Goal: Information Seeking & Learning: Learn about a topic

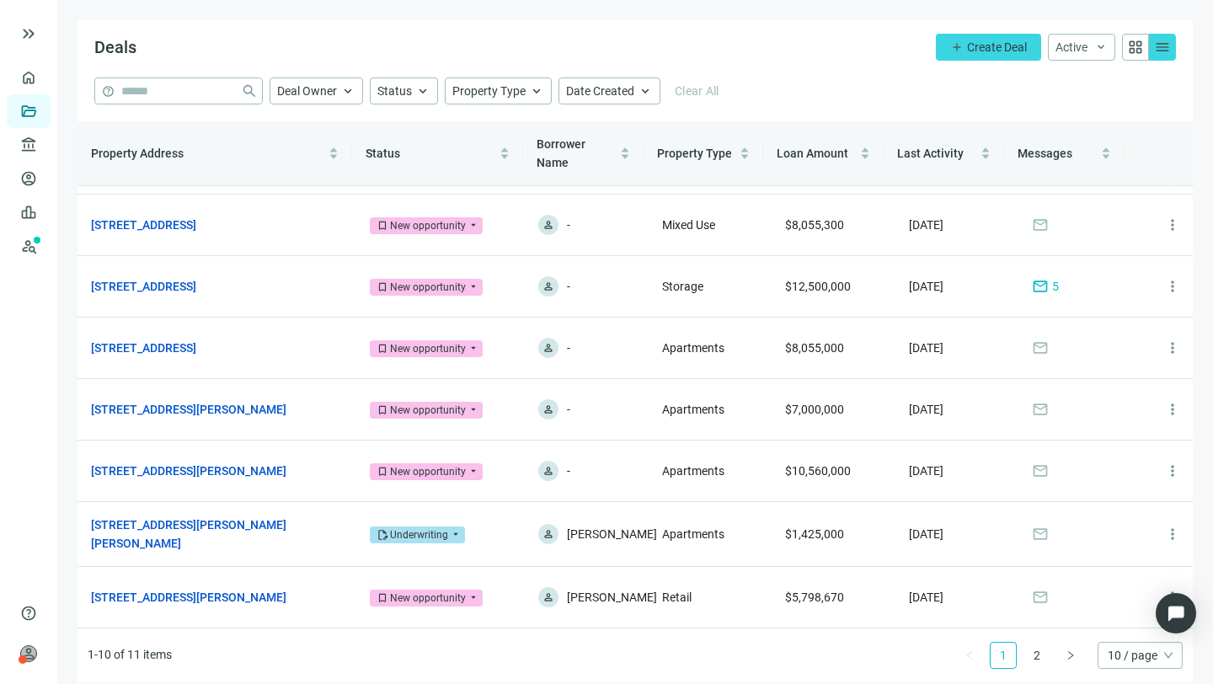
scroll to position [189, 0]
click at [1032, 533] on span "mail" at bounding box center [1040, 534] width 17 height 17
click at [1032, 532] on span "mail" at bounding box center [1040, 534] width 17 height 17
click at [1032, 402] on span "mail" at bounding box center [1040, 409] width 17 height 17
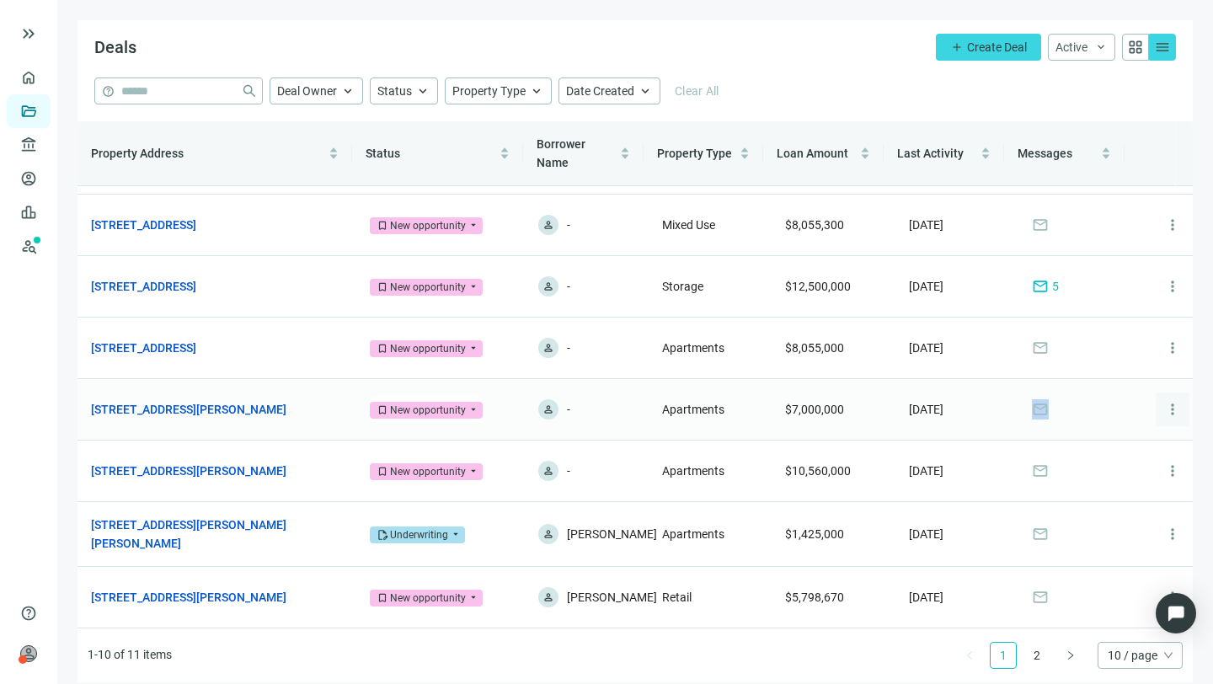
click at [1164, 403] on span "more_vert" at bounding box center [1172, 409] width 17 height 17
click at [1164, 406] on span "more_vert" at bounding box center [1172, 409] width 17 height 17
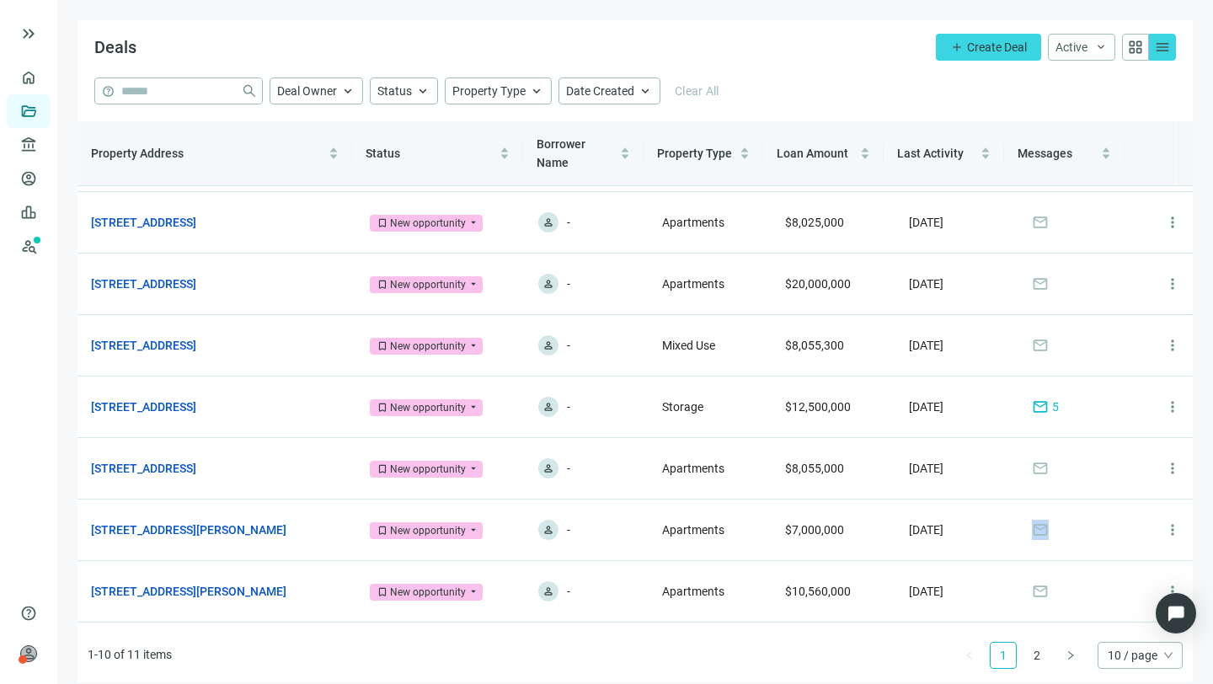
scroll to position [0, 0]
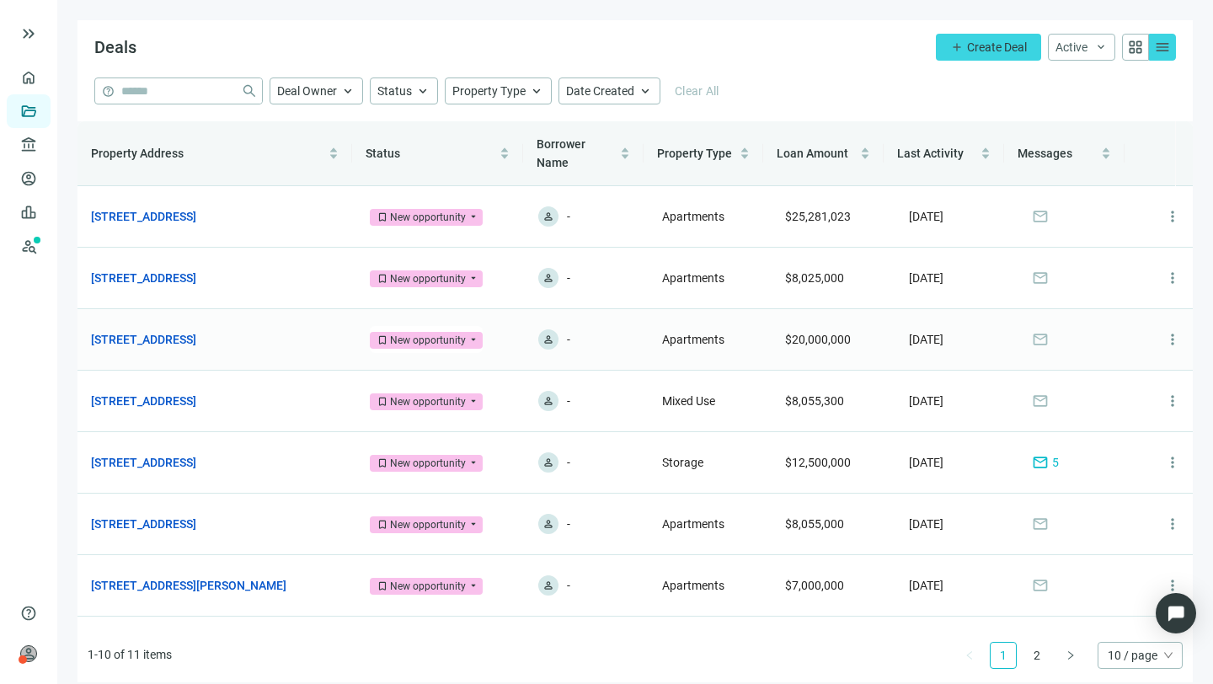
click at [1032, 337] on span "mail" at bounding box center [1040, 339] width 17 height 17
click at [1031, 152] on span "Messages" at bounding box center [1044, 153] width 55 height 13
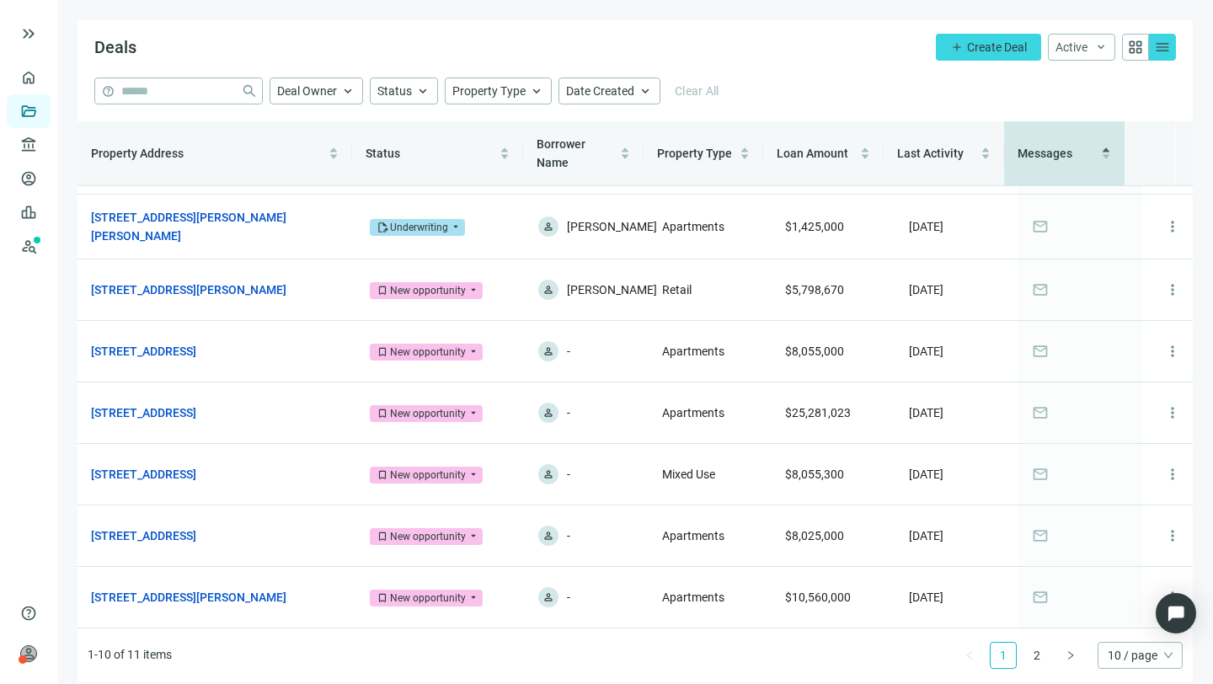
scroll to position [188, 0]
click at [1065, 652] on icon "right" at bounding box center [1070, 655] width 10 height 10
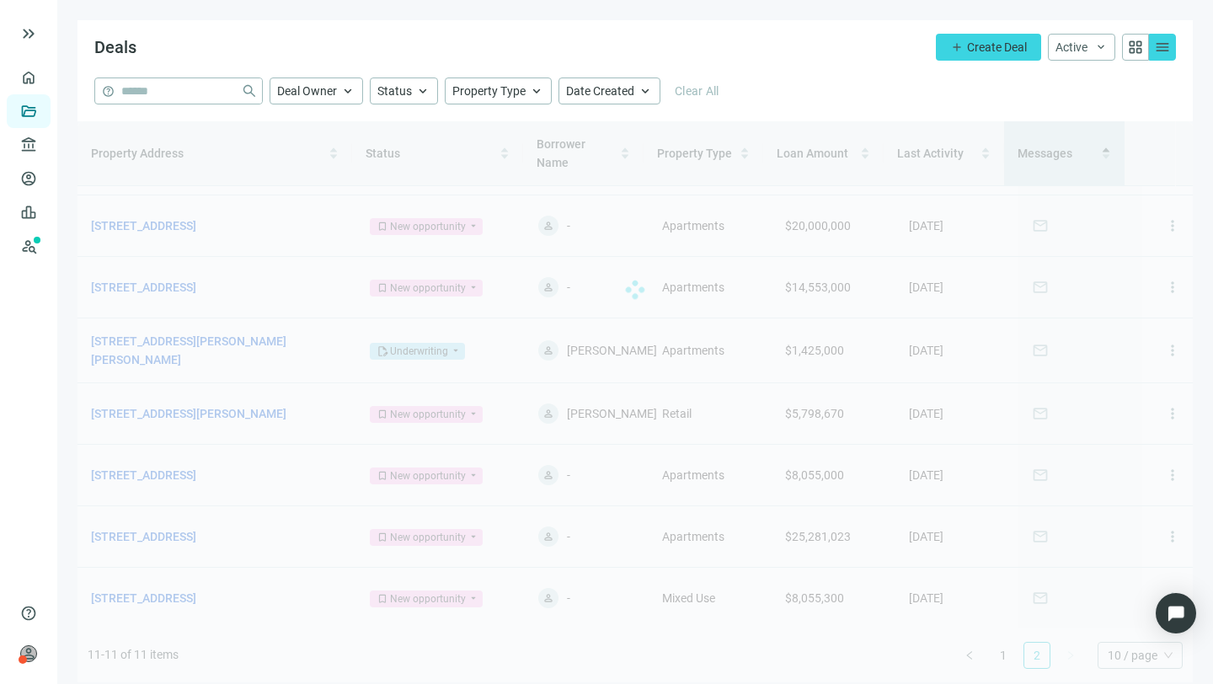
scroll to position [0, 0]
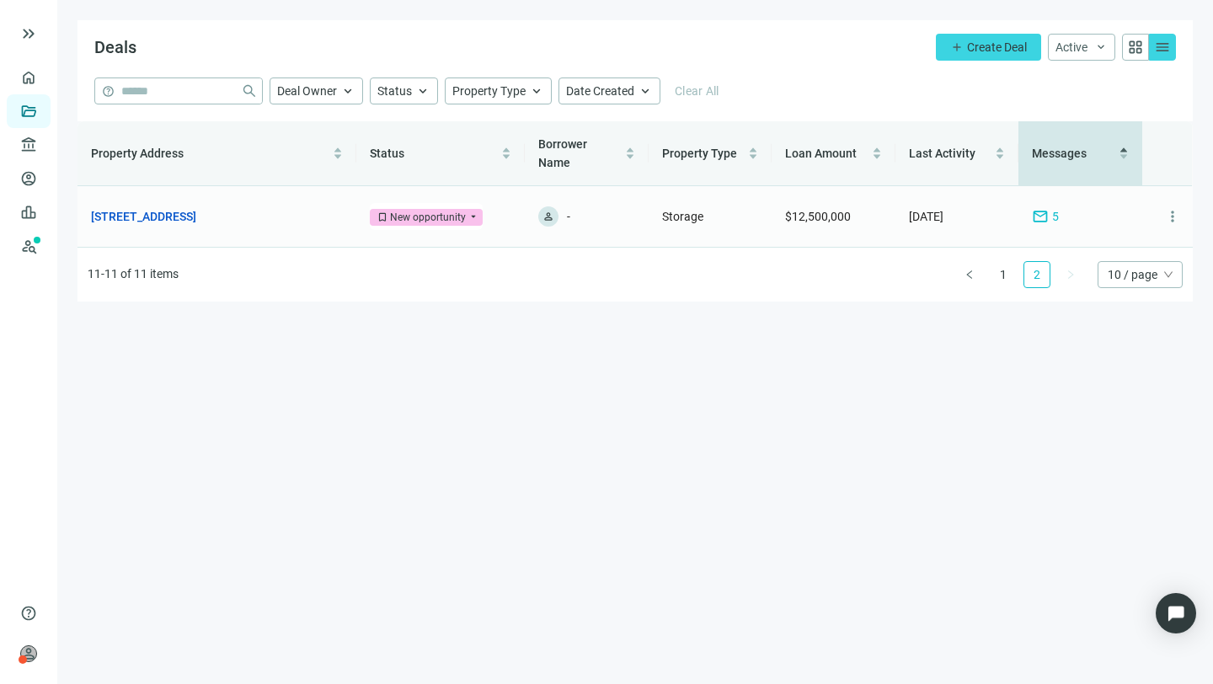
click at [1041, 208] on span "mail" at bounding box center [1040, 216] width 17 height 17
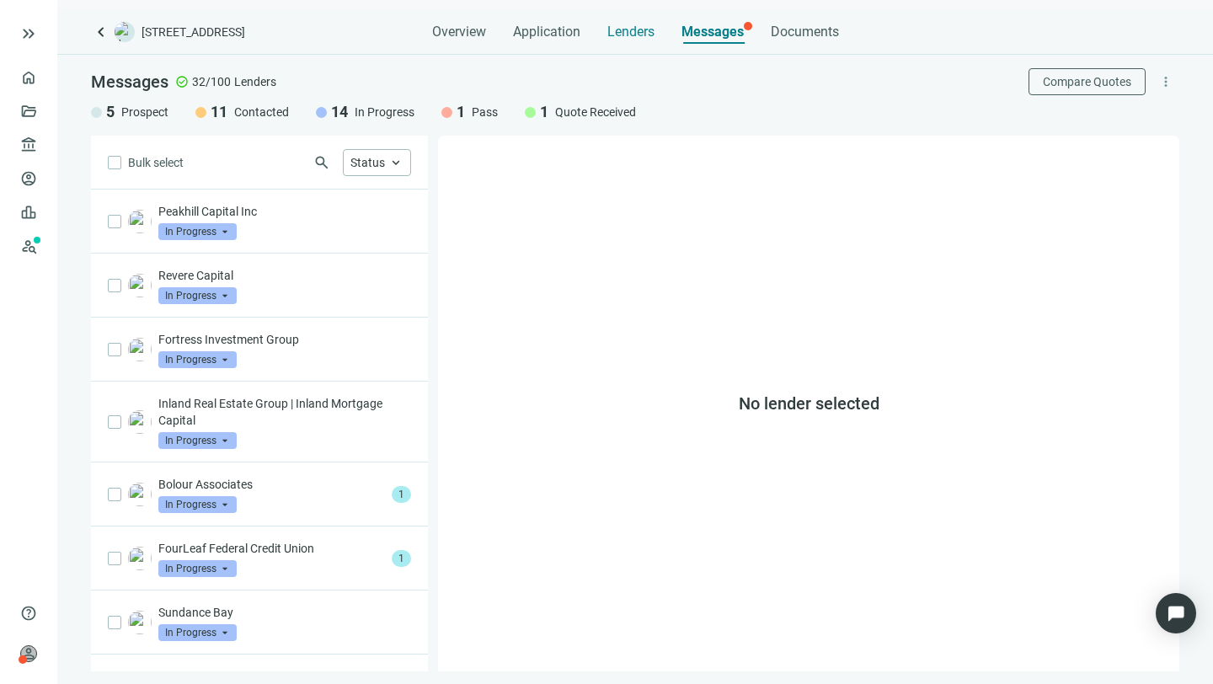
click at [628, 31] on span "Lenders" at bounding box center [630, 32] width 47 height 17
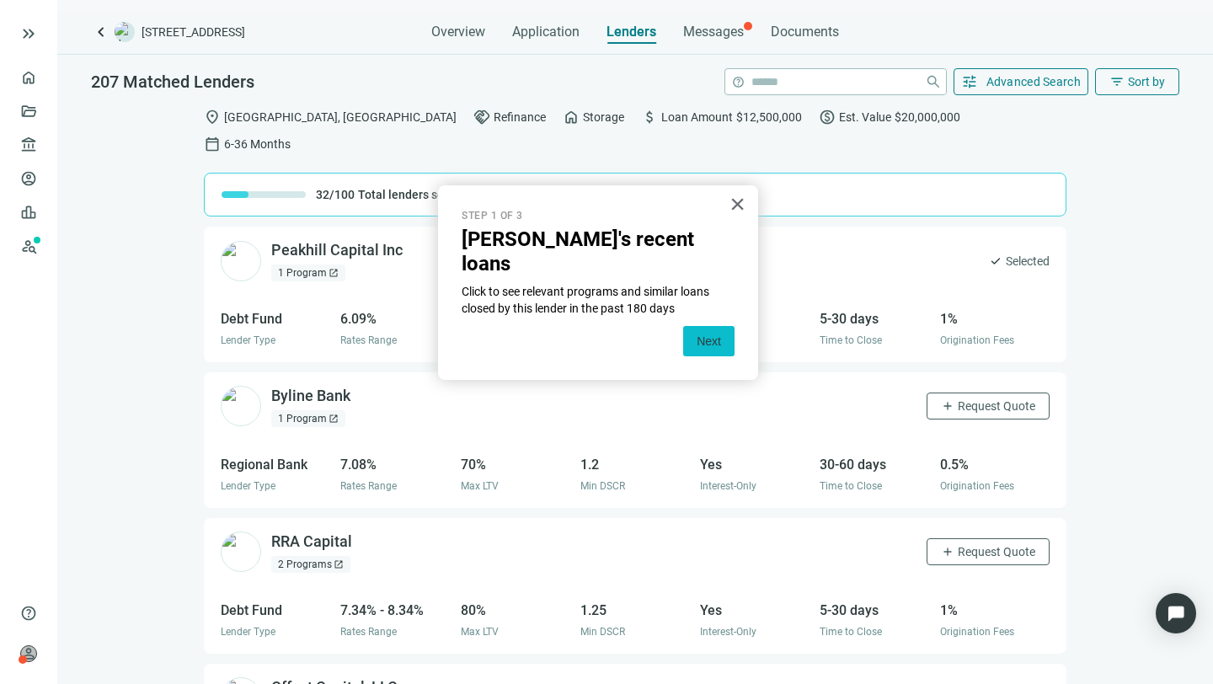
click at [703, 326] on button "Next" at bounding box center [708, 341] width 51 height 30
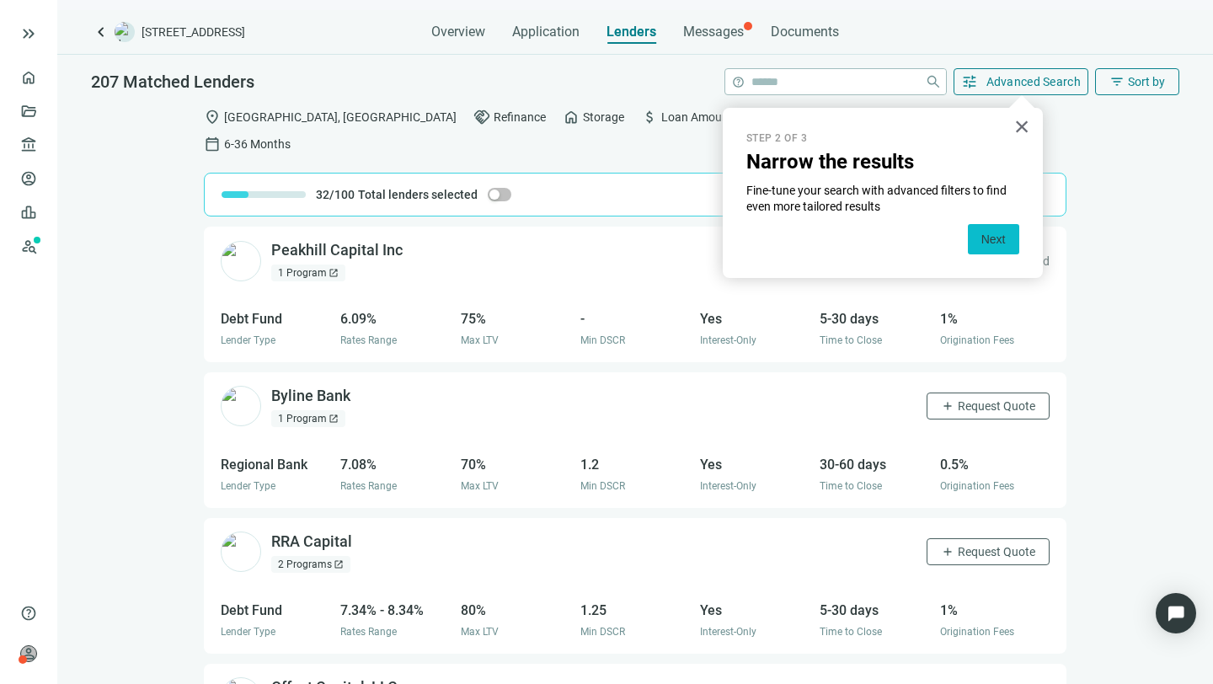
click at [996, 245] on button "Next" at bounding box center [993, 239] width 51 height 30
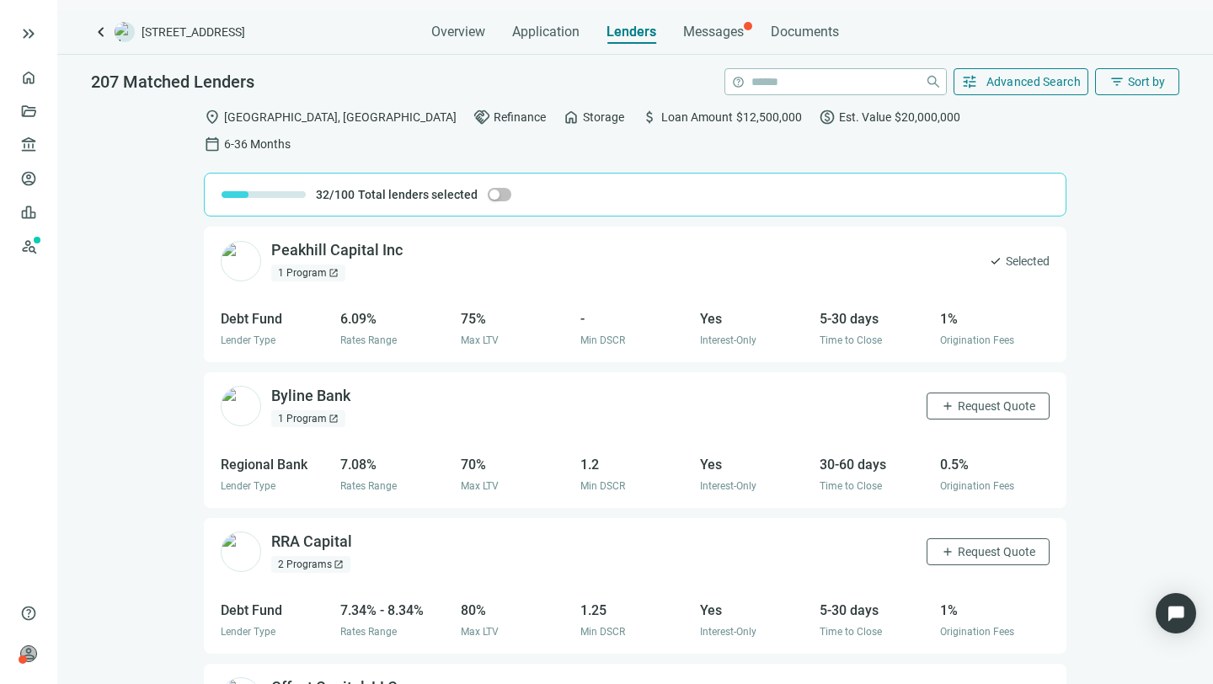
click at [312, 264] on div "1 Program open_in_new" at bounding box center [308, 272] width 74 height 17
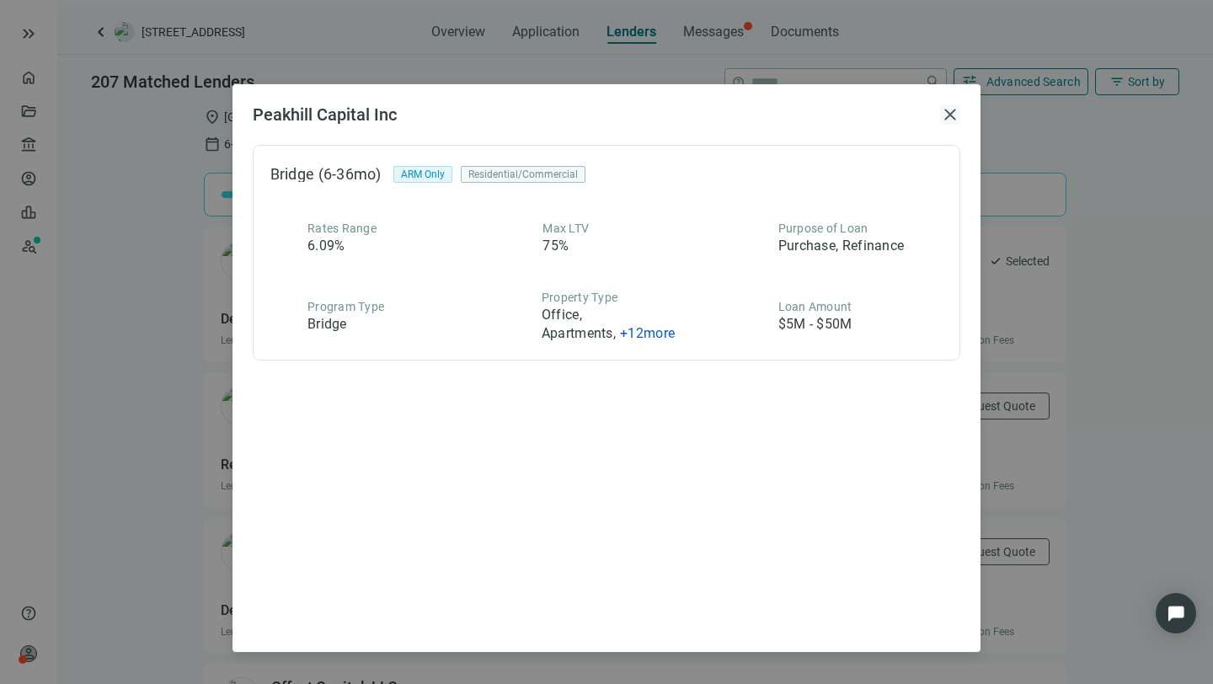
click at [951, 114] on span "close" at bounding box center [950, 114] width 20 height 20
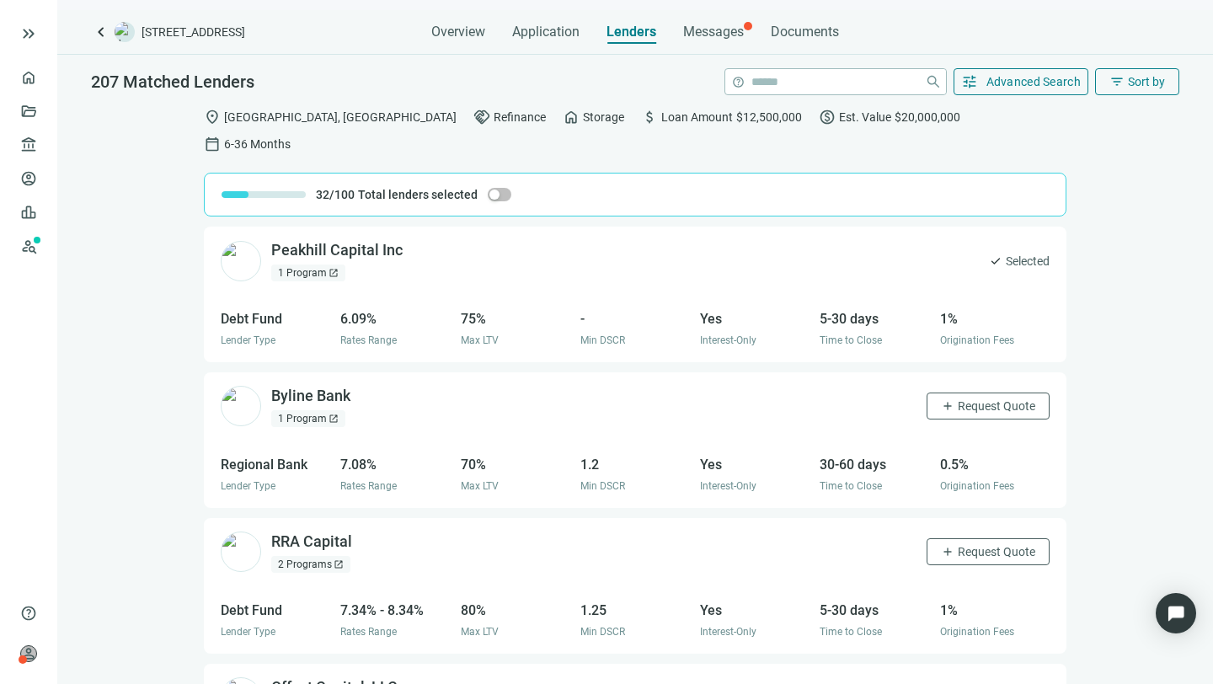
click at [237, 241] on img at bounding box center [241, 261] width 40 height 40
click at [298, 240] on div "Peakhill Capital Inc open_in_new" at bounding box center [347, 250] width 152 height 21
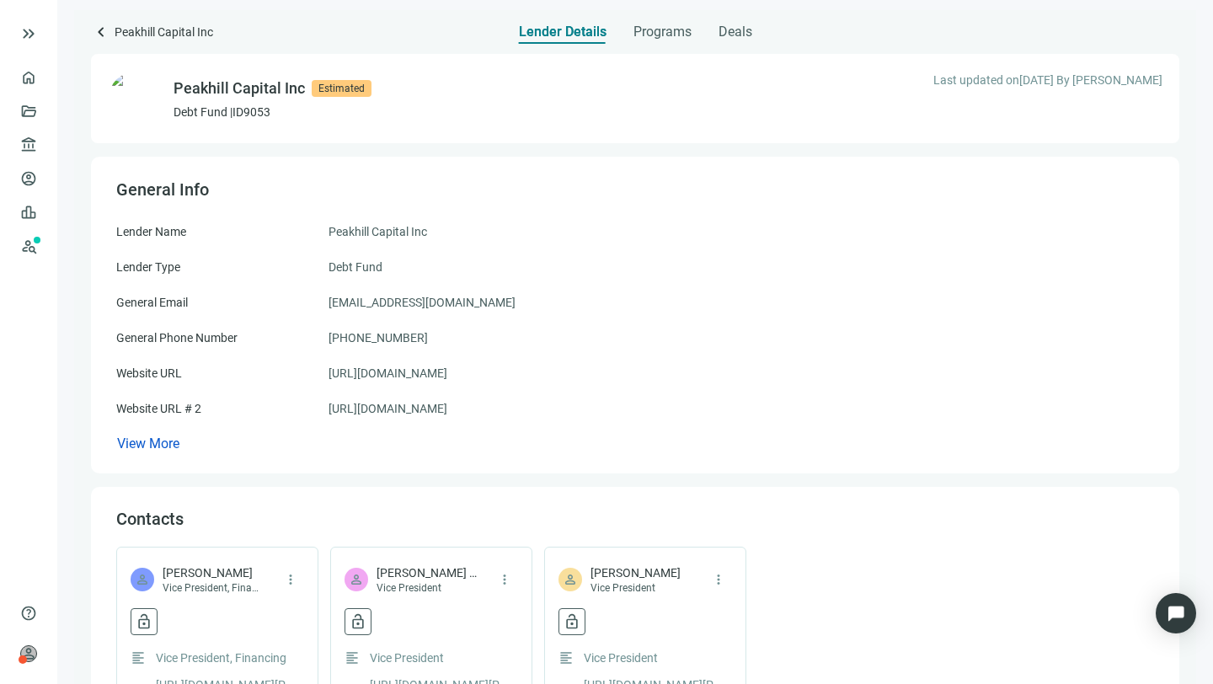
click at [299, 220] on div "General Info Lender Name Peakhill Capital Inc Lender Type Debt Fund General Ema…" at bounding box center [635, 315] width 1088 height 317
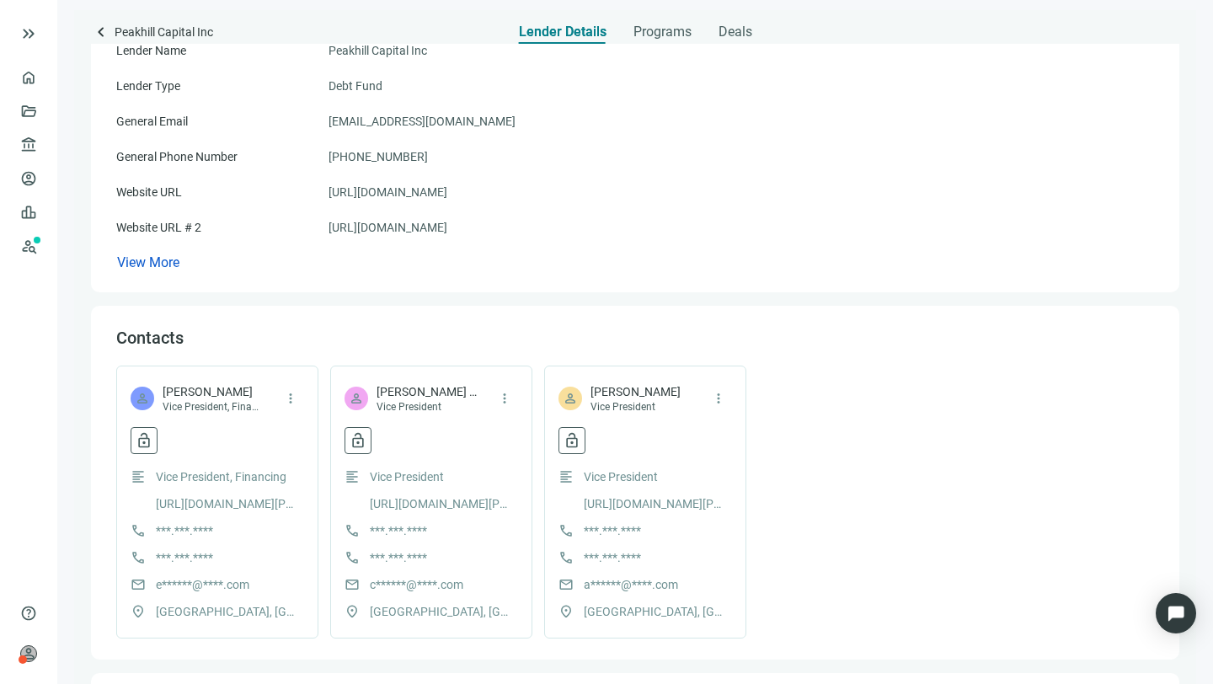
scroll to position [202, 0]
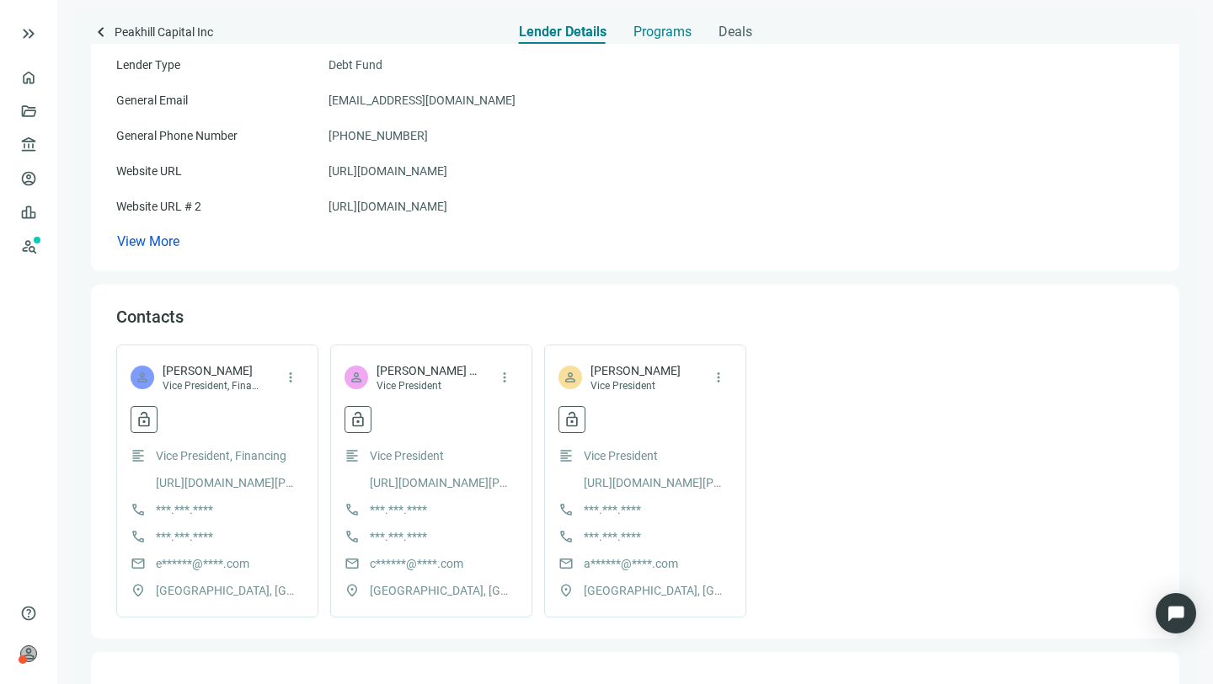
click at [659, 28] on span "Programs" at bounding box center [662, 32] width 58 height 17
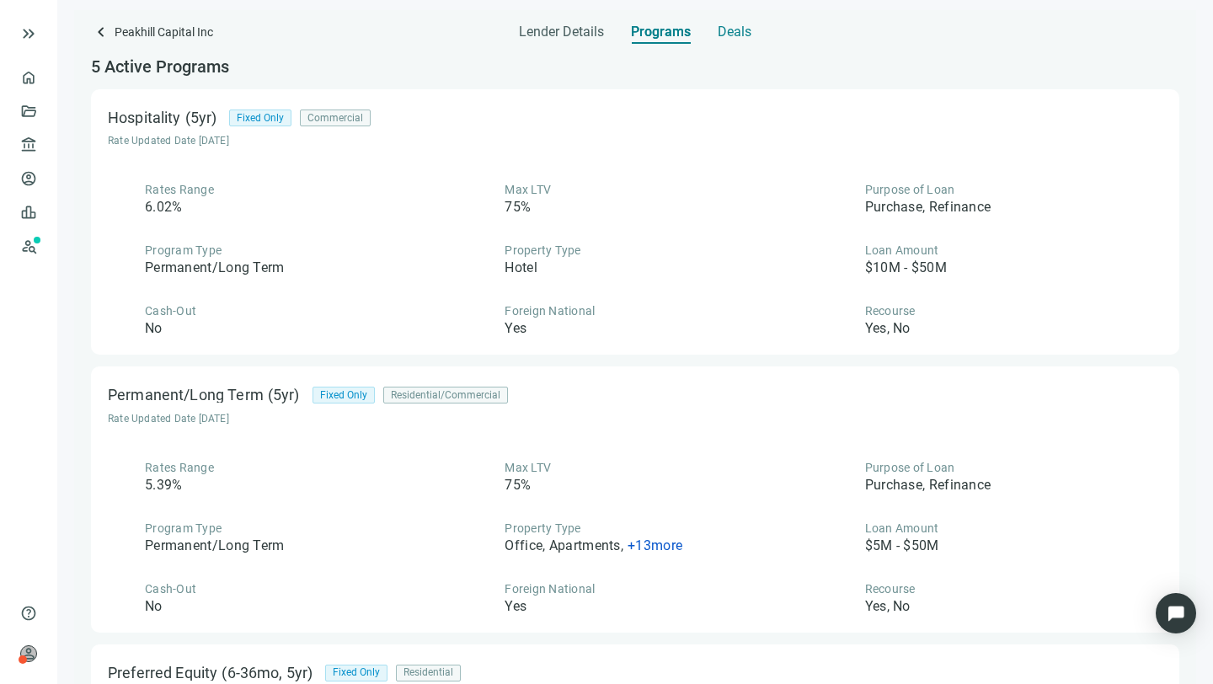
click at [735, 31] on span "Deals" at bounding box center [735, 32] width 34 height 17
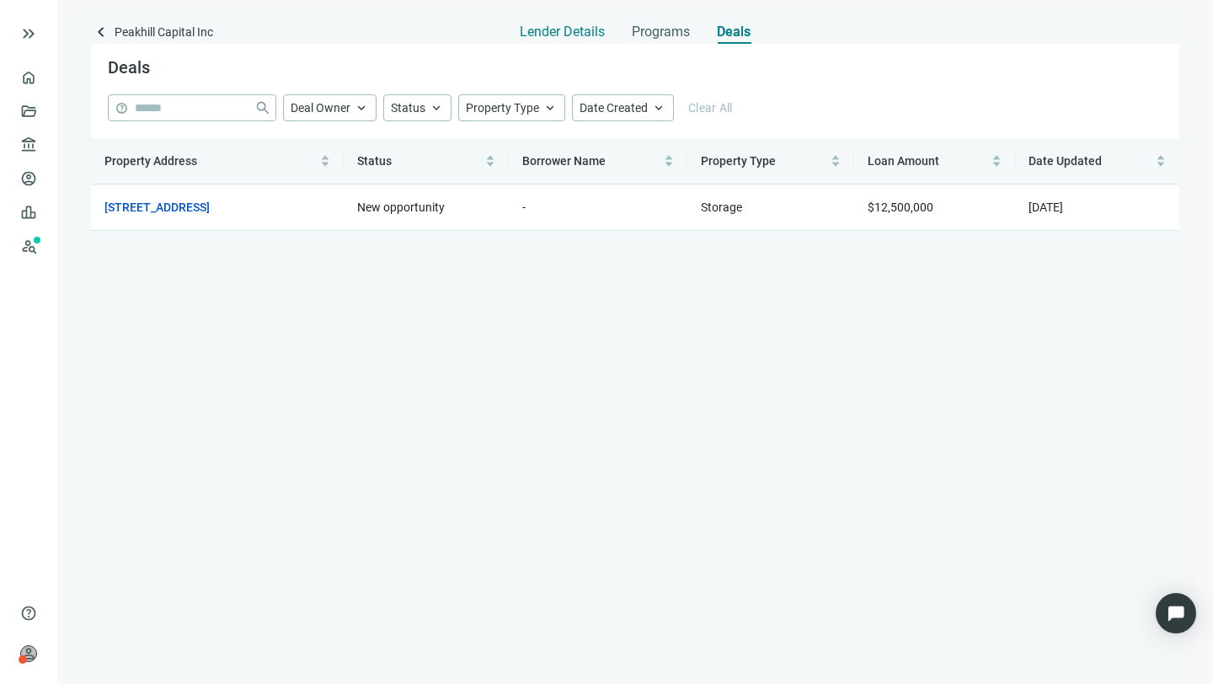
click at [550, 29] on span "Lender Details" at bounding box center [562, 32] width 85 height 17
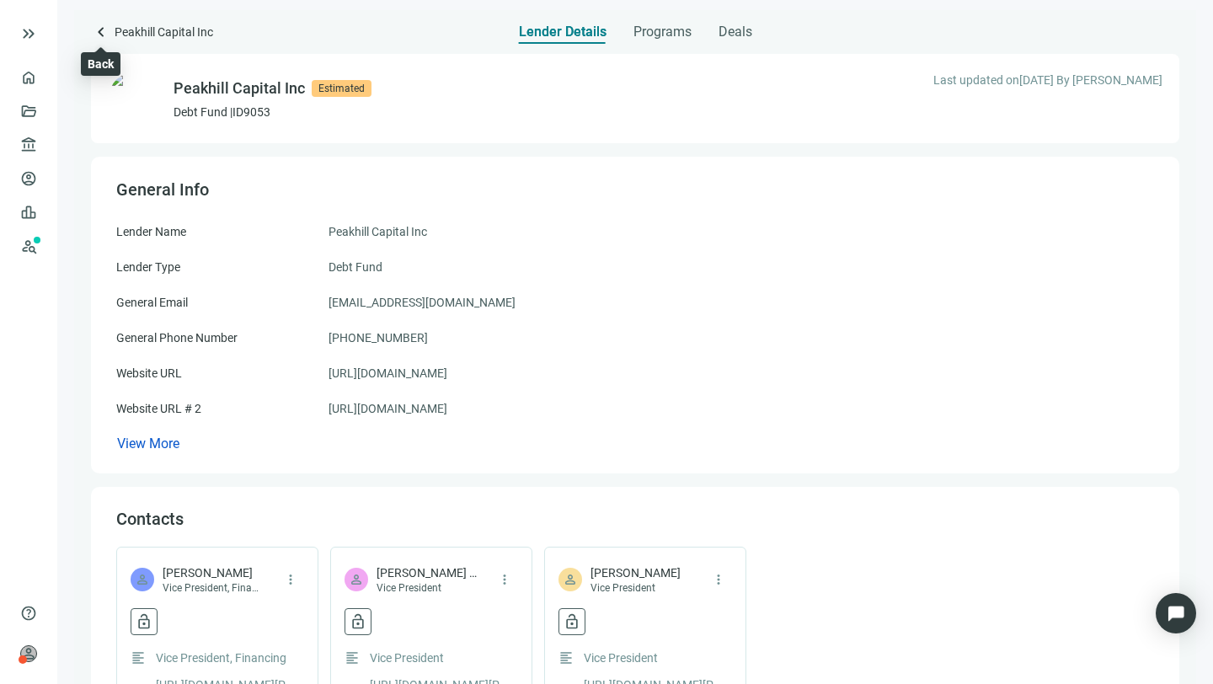
click at [103, 30] on span "keyboard_arrow_left" at bounding box center [101, 32] width 20 height 20
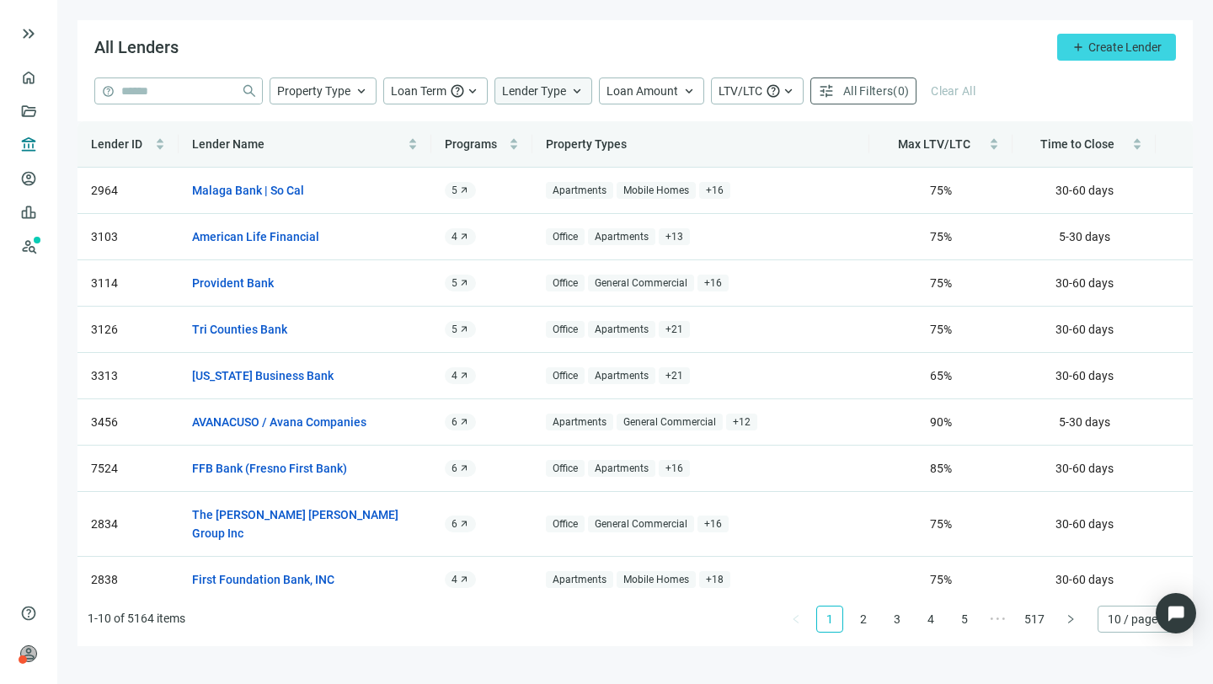
click at [577, 88] on span "keyboard_arrow_up" at bounding box center [576, 90] width 15 height 15
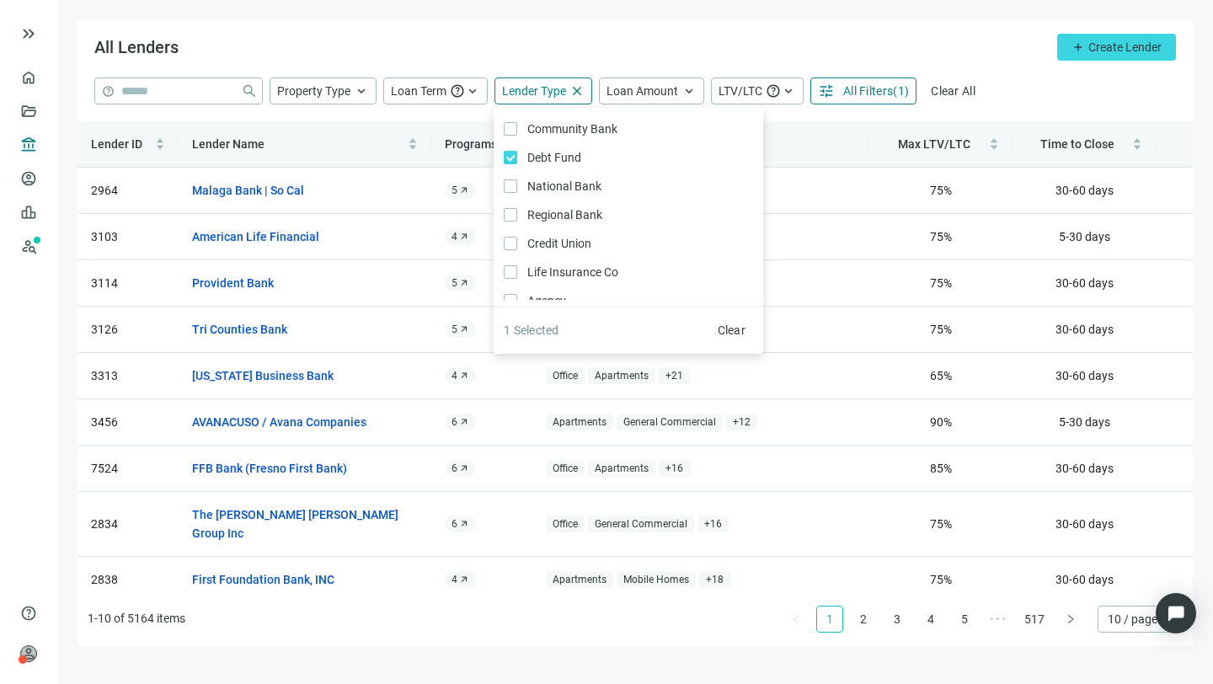
click at [967, 40] on div "All Lenders add Create Lender" at bounding box center [634, 48] width 1115 height 57
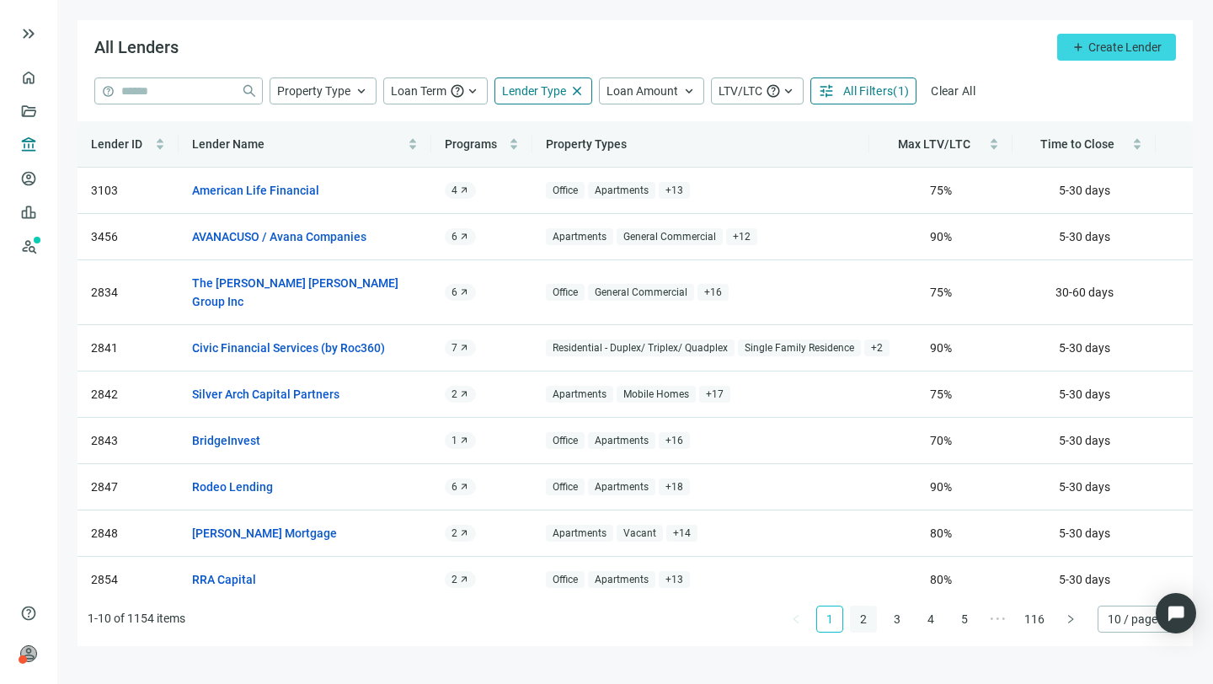
click at [865, 613] on link "2" at bounding box center [863, 618] width 25 height 25
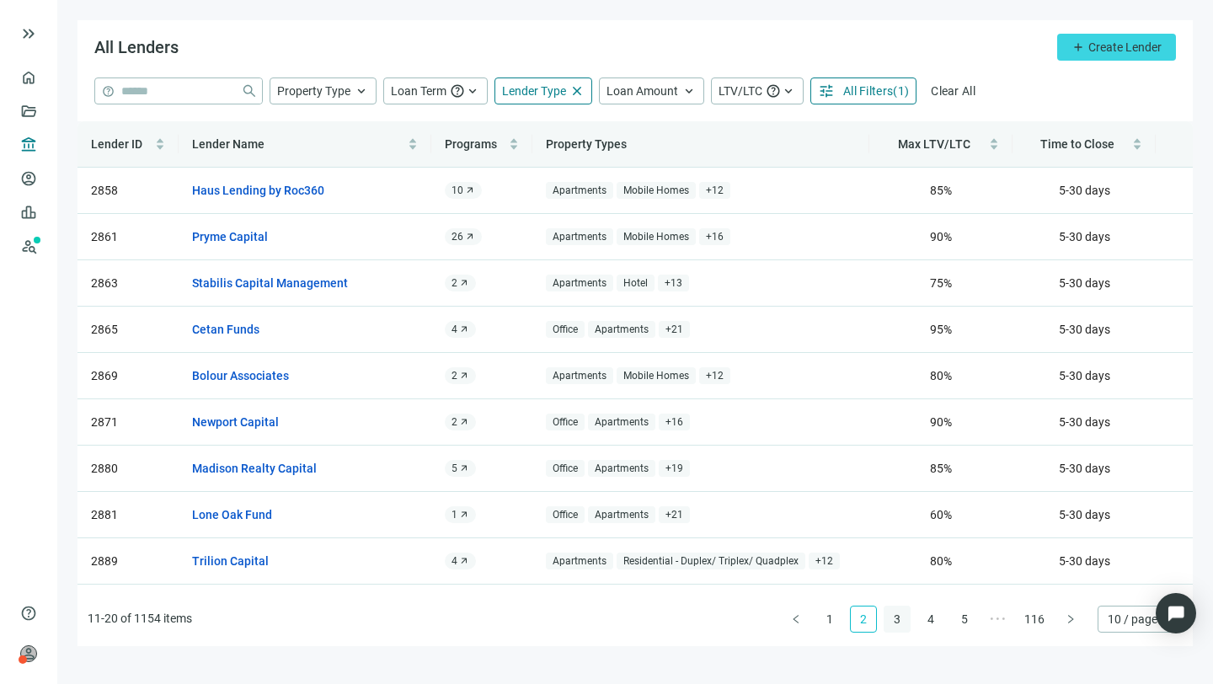
click at [900, 612] on link "3" at bounding box center [896, 618] width 25 height 25
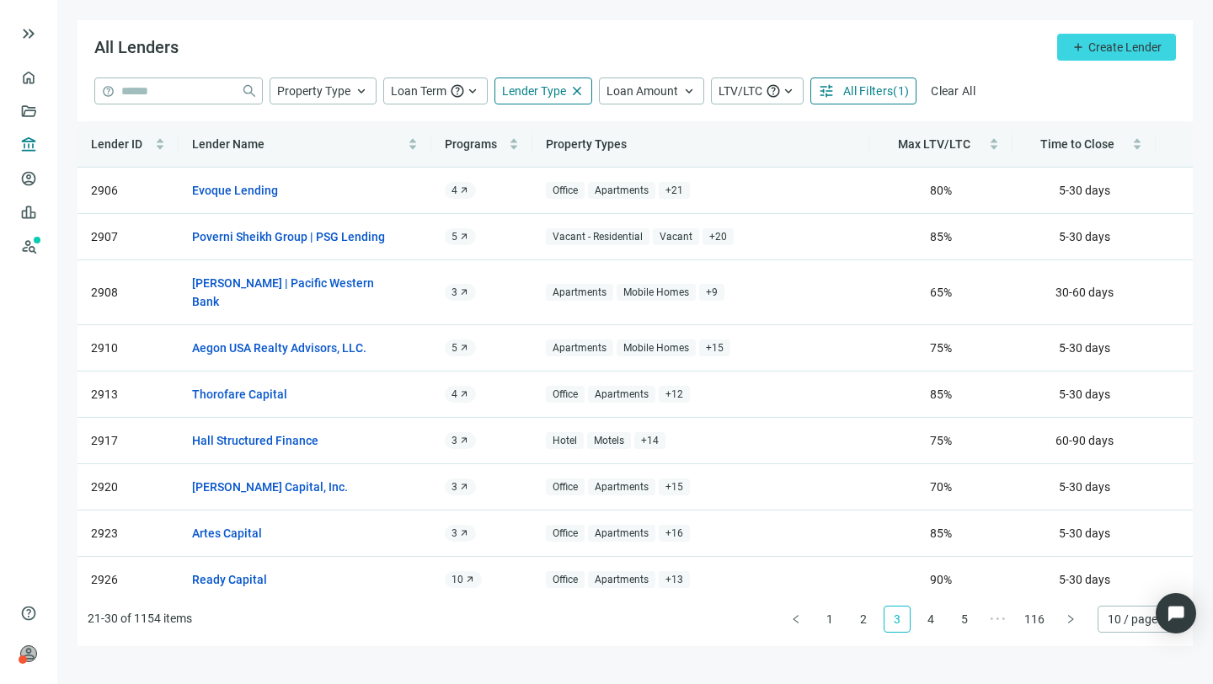
click at [905, 612] on link "3" at bounding box center [896, 618] width 25 height 25
click at [933, 610] on link "4" at bounding box center [930, 618] width 25 height 25
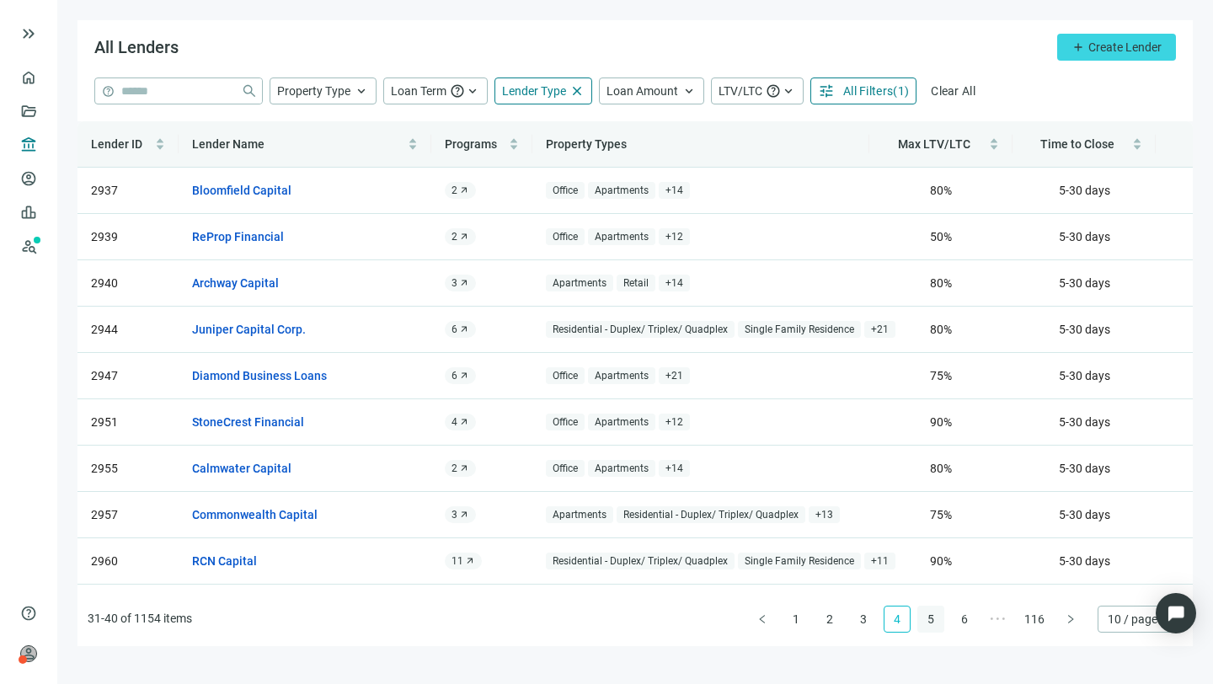
click at [935, 615] on link "5" at bounding box center [930, 618] width 25 height 25
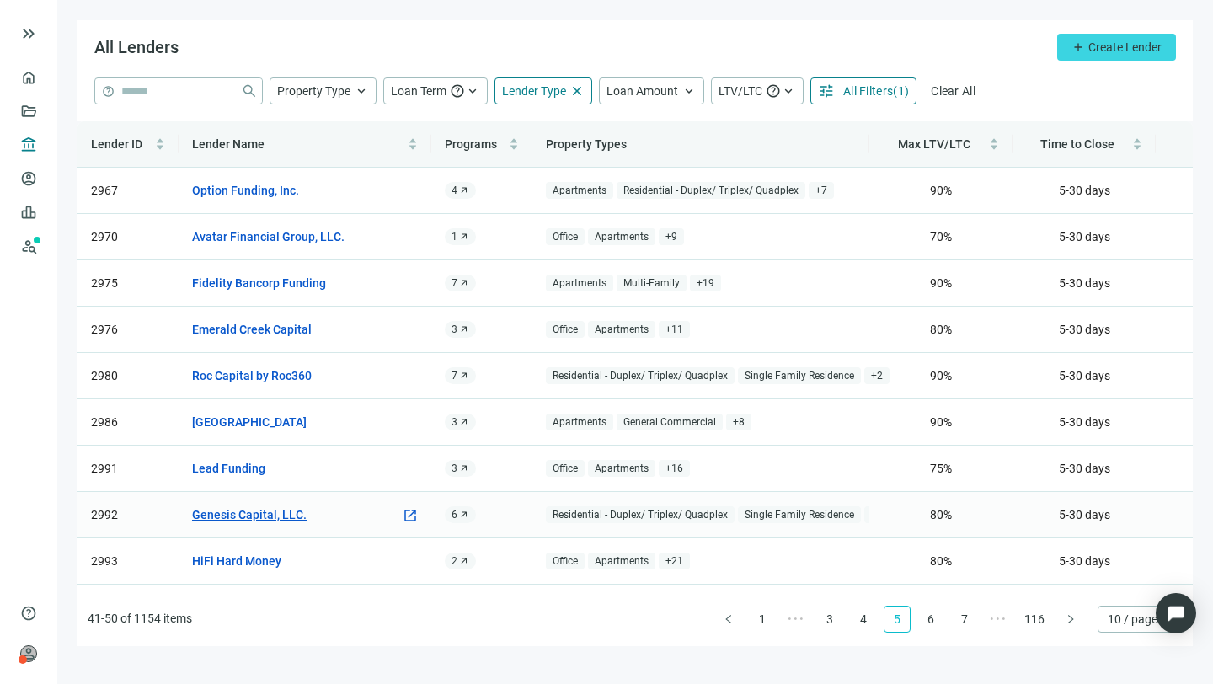
click at [284, 518] on link "Genesis Capital, LLC." at bounding box center [249, 514] width 115 height 19
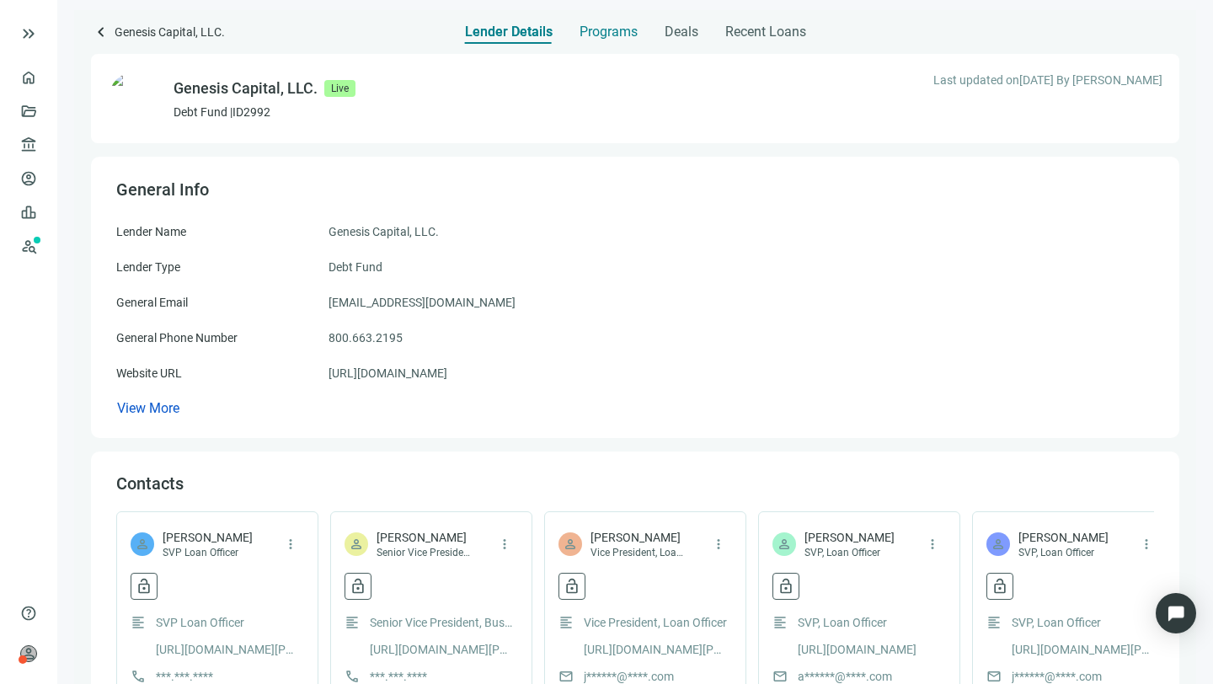
click at [612, 28] on span "Programs" at bounding box center [608, 32] width 58 height 17
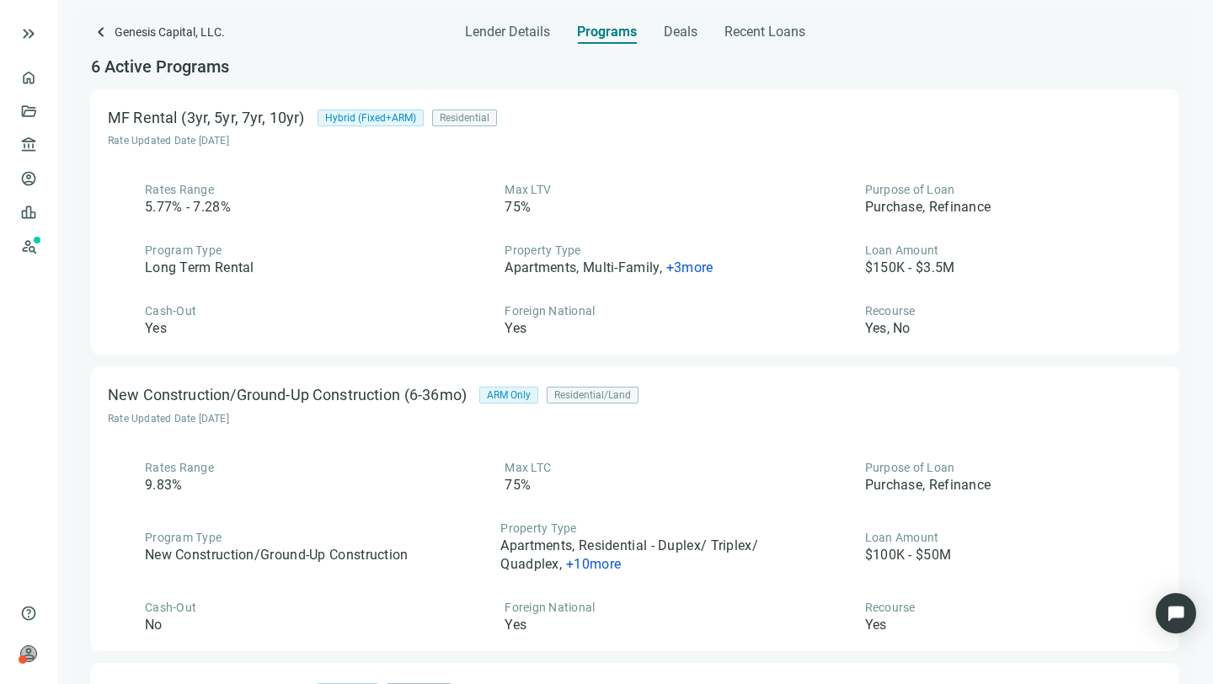
click at [575, 90] on div "MF Rental (3yr, 5yr, 7yr, 10yr) Hybrid (Fixed+ARM) Residential Rate Updated Dat…" at bounding box center [635, 221] width 1088 height 265
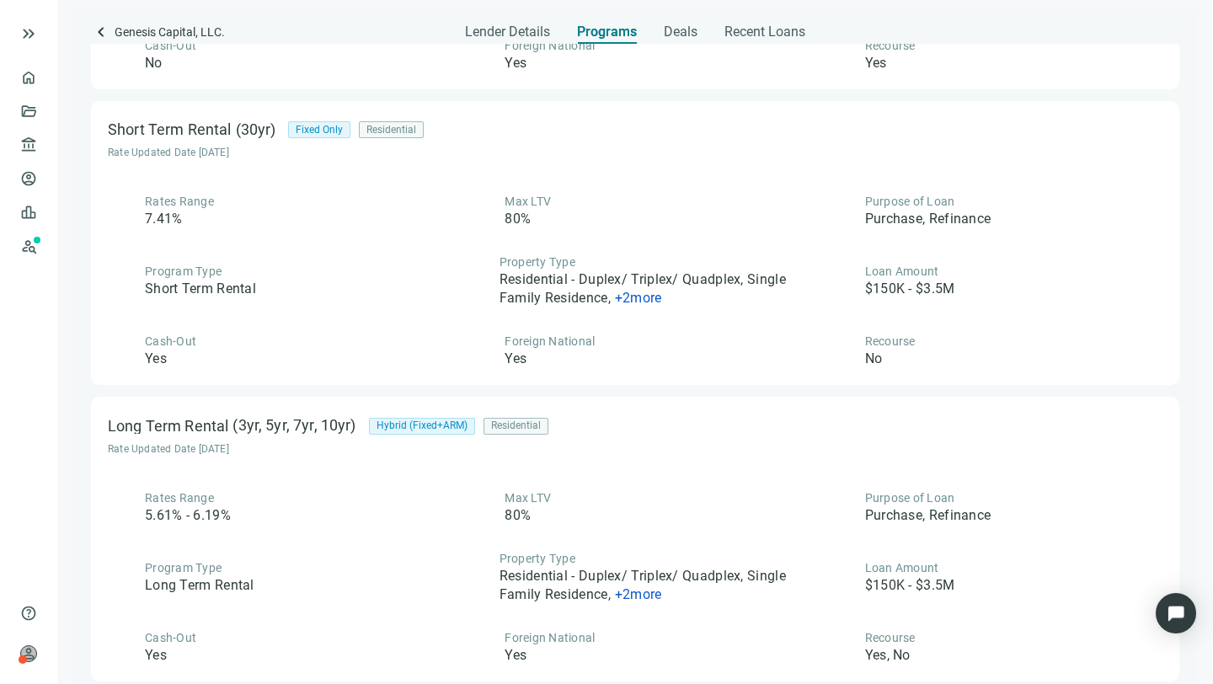
scroll to position [1160, 0]
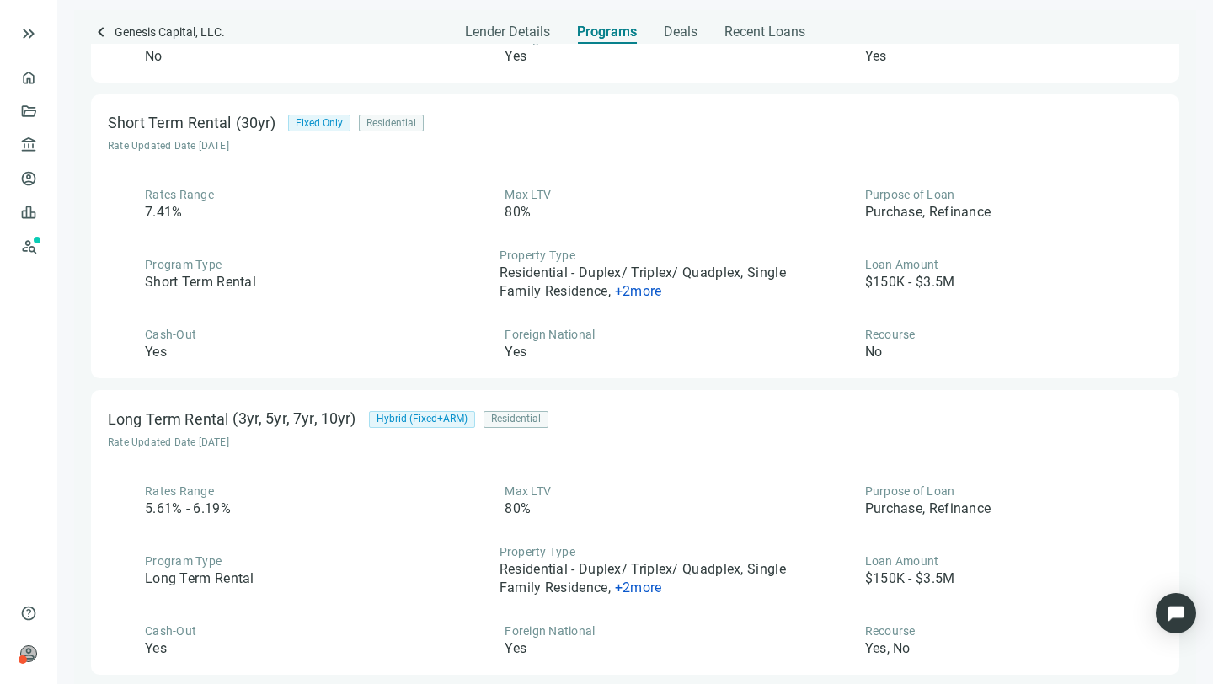
click at [523, 150] on div "Short Term Rental (30yr) Fixed Only Residential Rate Updated Date [DATE]" at bounding box center [635, 131] width 1055 height 41
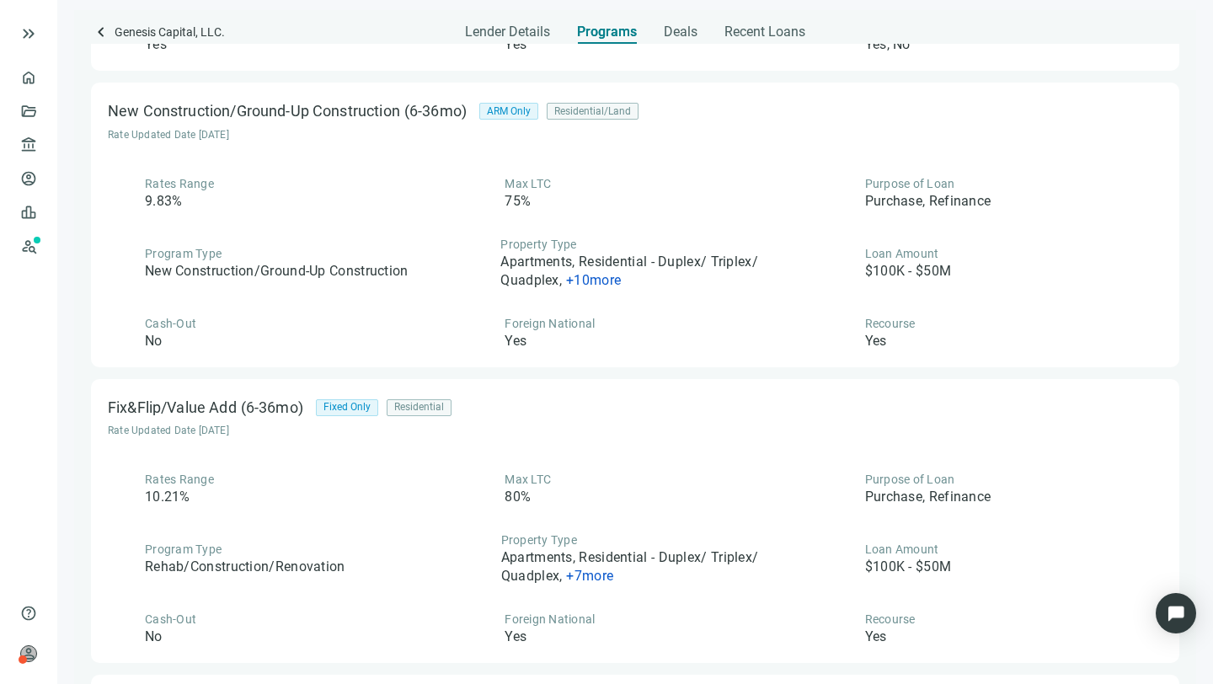
scroll to position [250, 0]
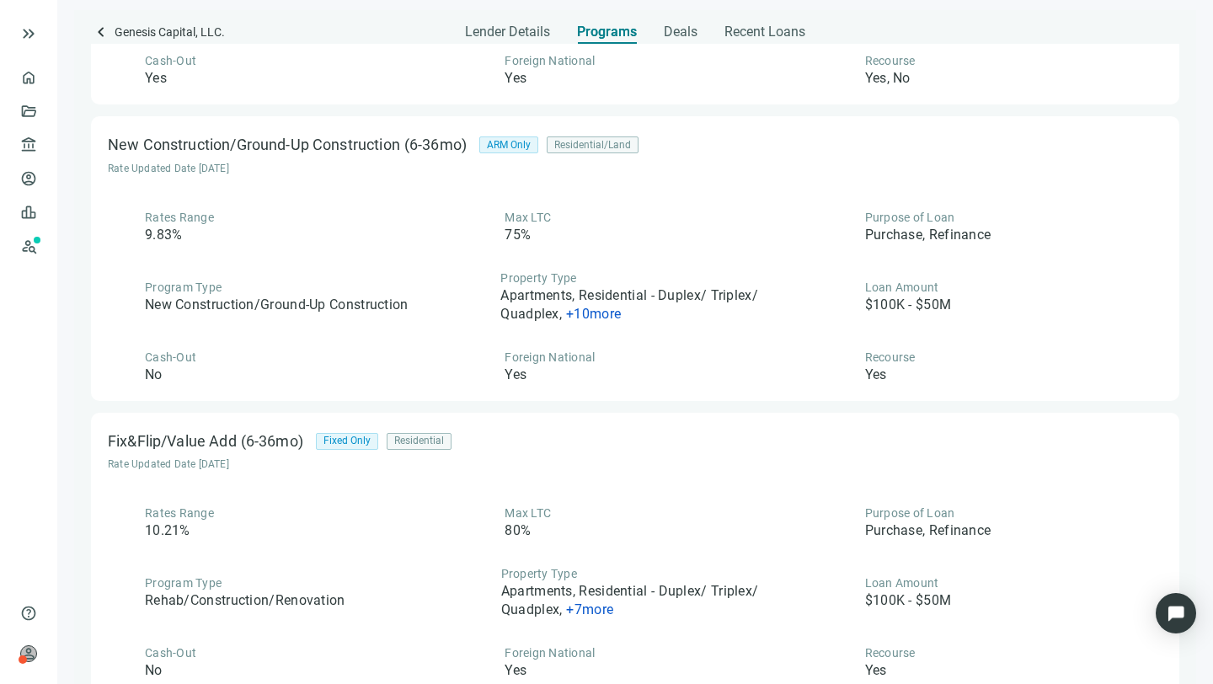
click at [515, 355] on span "Foreign National" at bounding box center [550, 356] width 90 height 13
click at [830, 362] on icon at bounding box center [837, 366] width 15 height 15
click at [609, 144] on div "Residential/Land" at bounding box center [593, 144] width 92 height 17
click at [641, 226] on div "Max LTC 75%" at bounding box center [634, 226] width 334 height 35
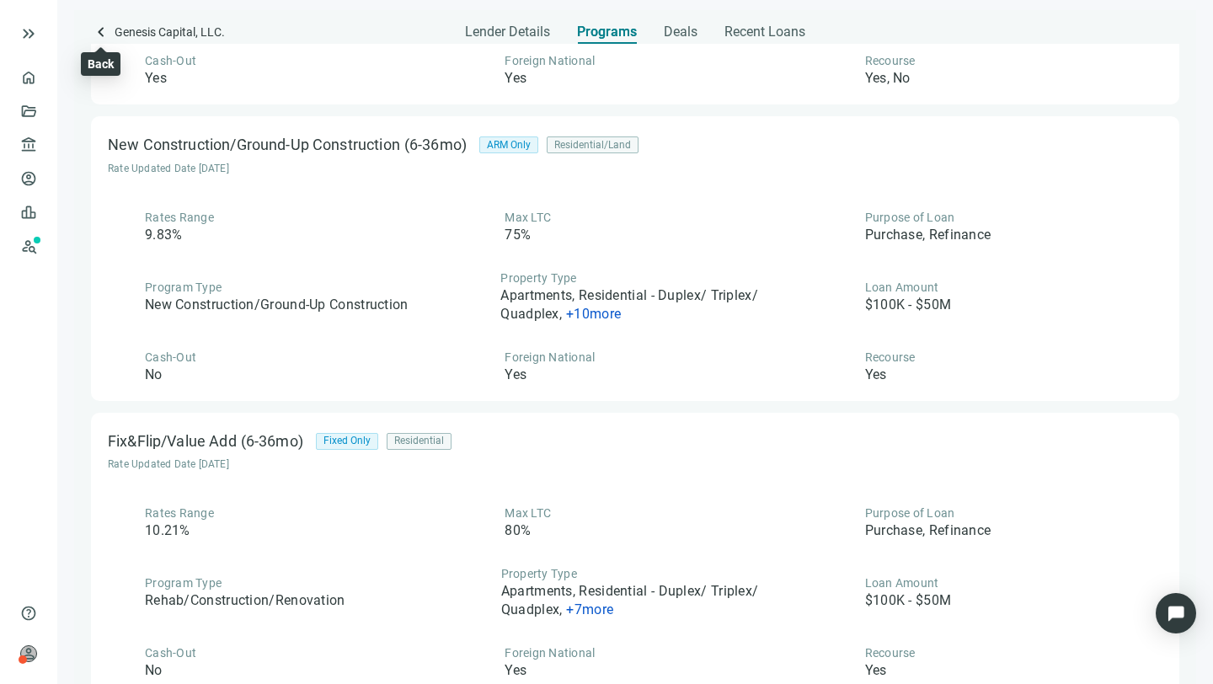
click at [105, 28] on span "keyboard_arrow_left" at bounding box center [101, 32] width 20 height 20
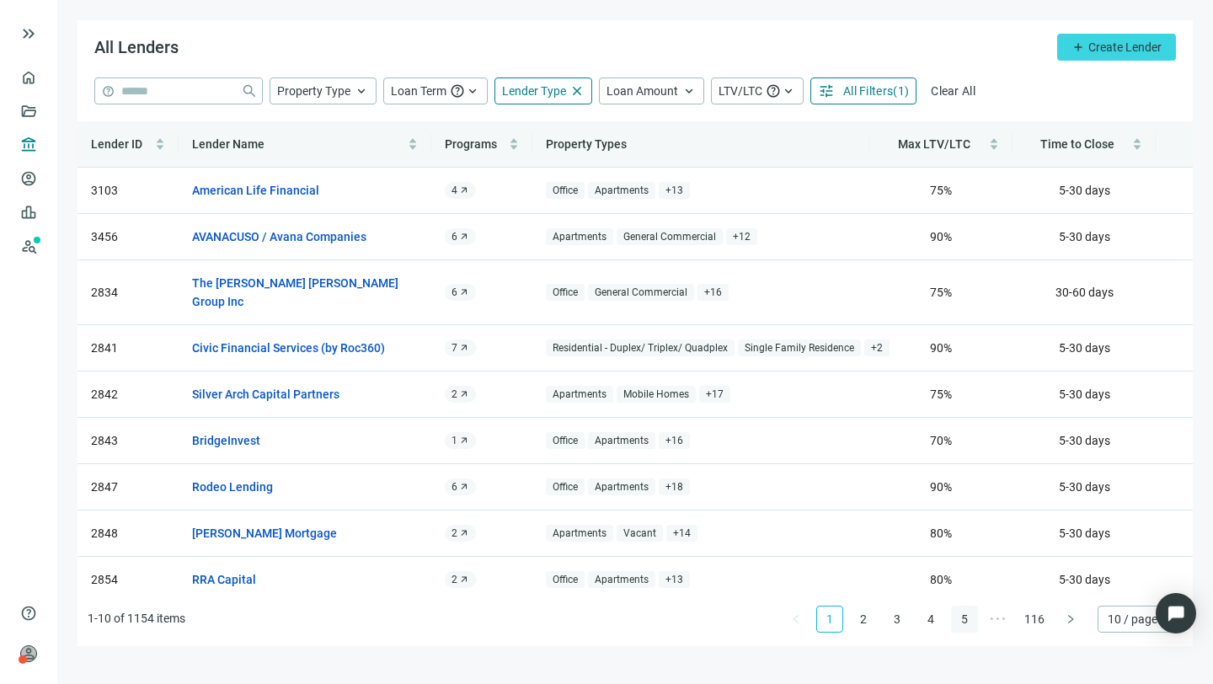
click at [974, 616] on link "5" at bounding box center [964, 618] width 25 height 25
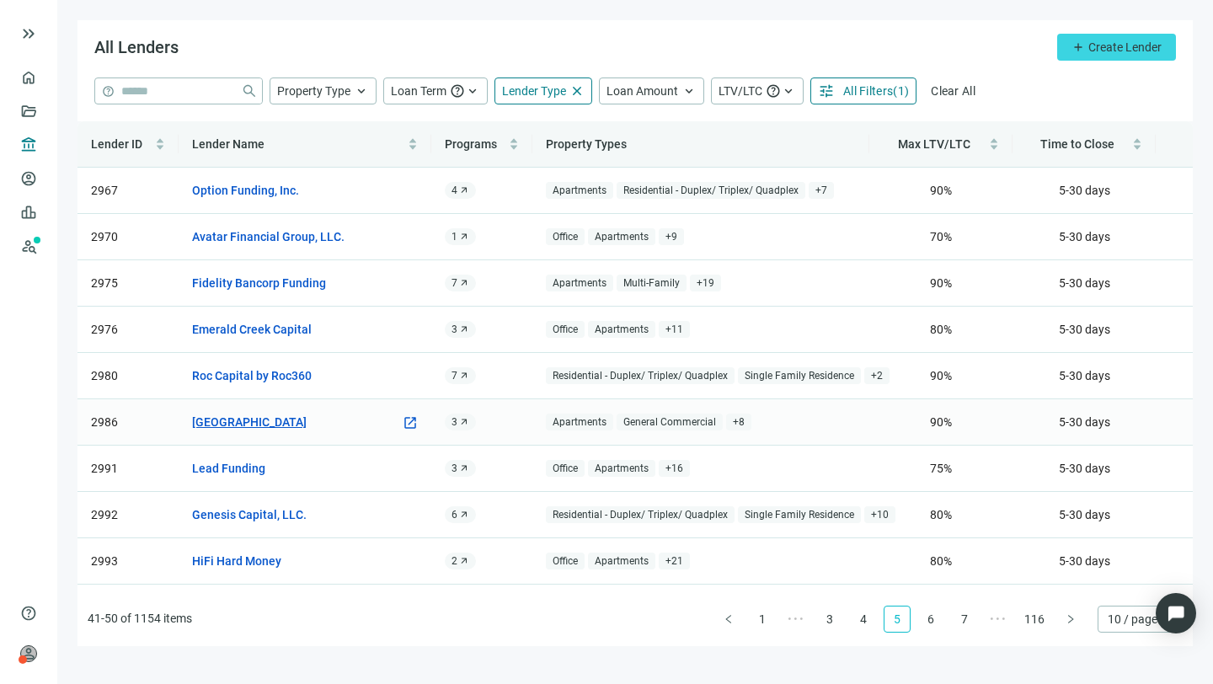
click at [244, 419] on link "[GEOGRAPHIC_DATA]" at bounding box center [249, 422] width 115 height 19
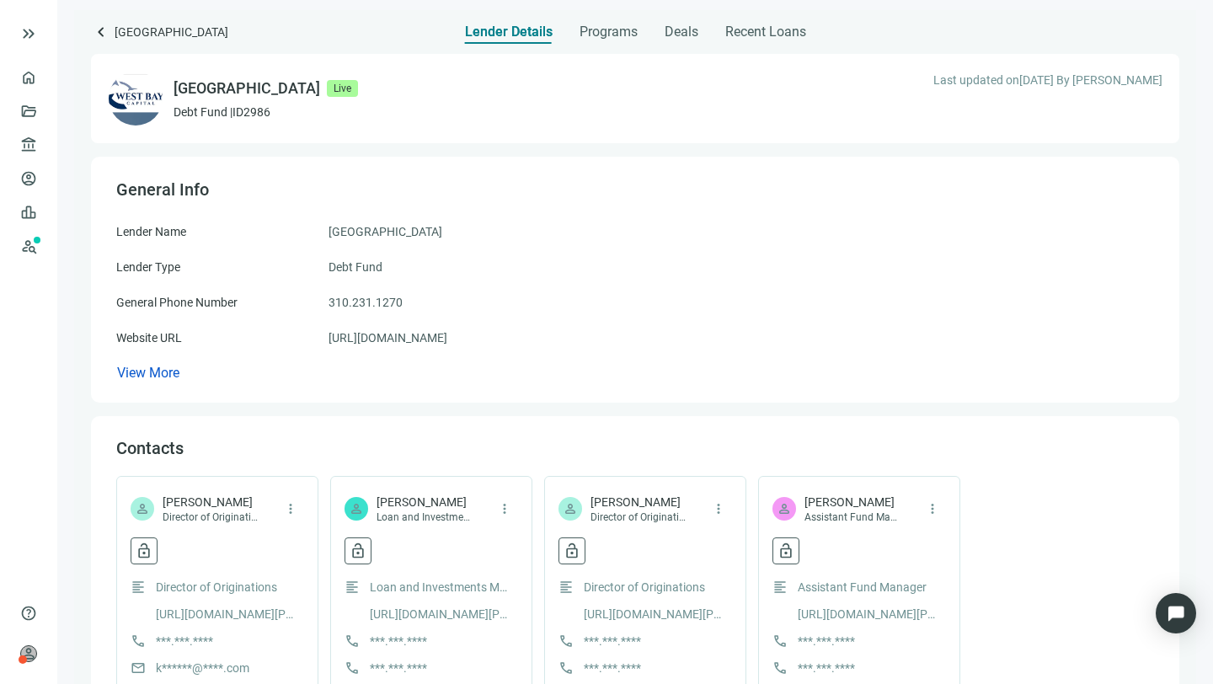
click at [584, 291] on div "Lender Name West Bay Capital Lender Type Debt Fund General Phone Number [PHONE_…" at bounding box center [635, 302] width 1038 height 160
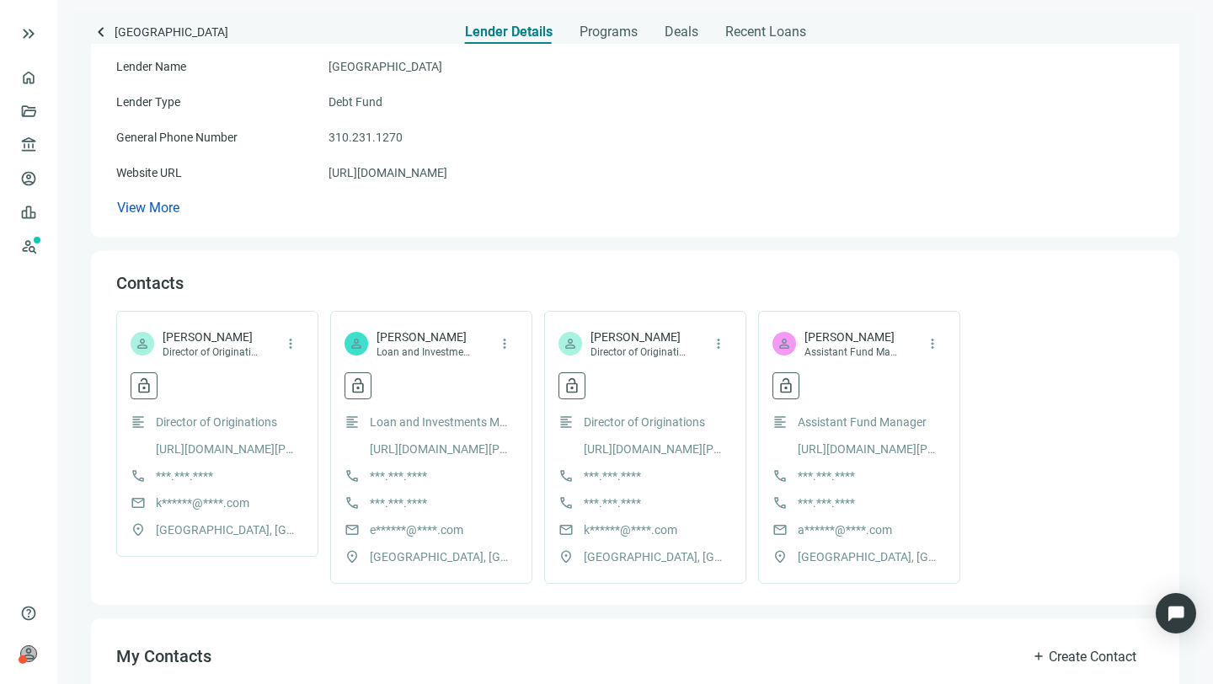
scroll to position [168, 0]
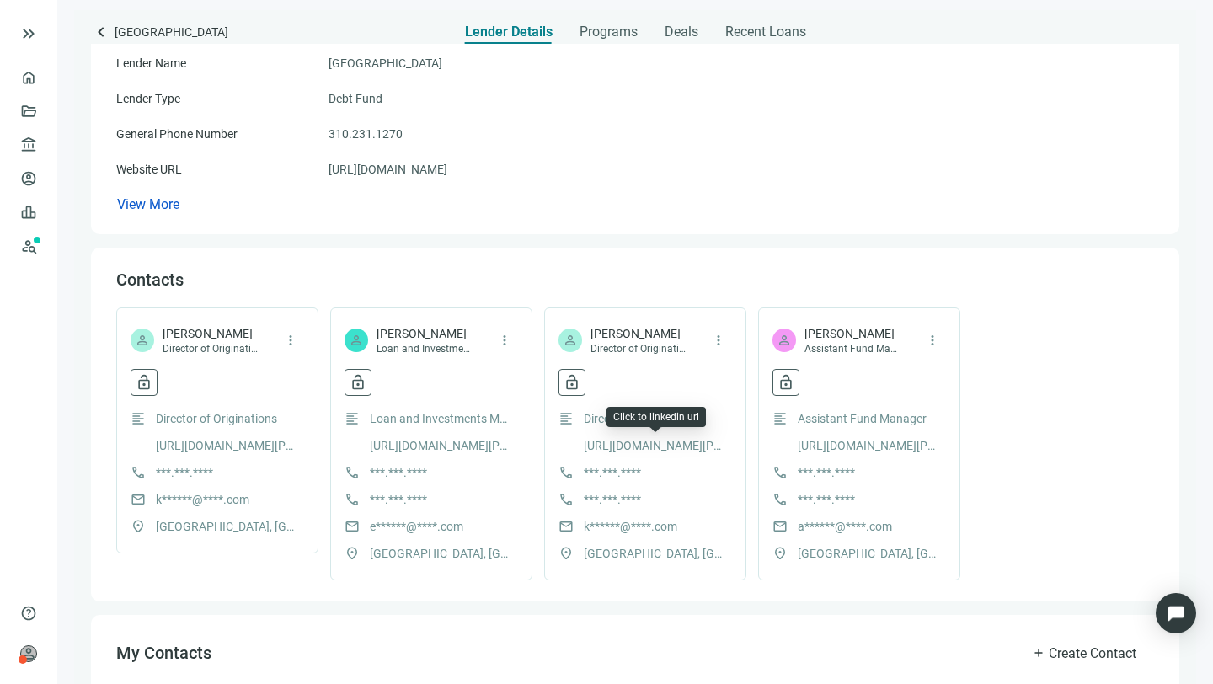
click at [629, 446] on link "[URL][DOMAIN_NAME][PERSON_NAME]" at bounding box center [655, 445] width 143 height 19
click at [740, 28] on span "Recent Loans" at bounding box center [765, 32] width 81 height 17
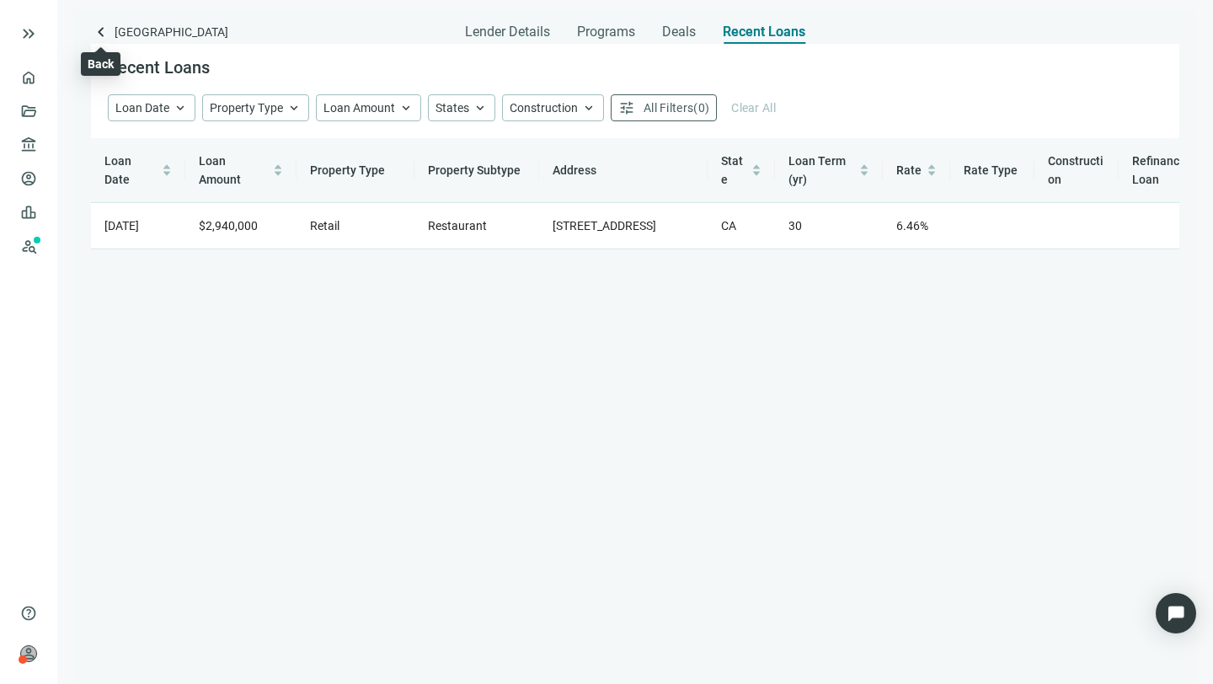
click at [102, 34] on span "keyboard_arrow_left" at bounding box center [101, 32] width 20 height 20
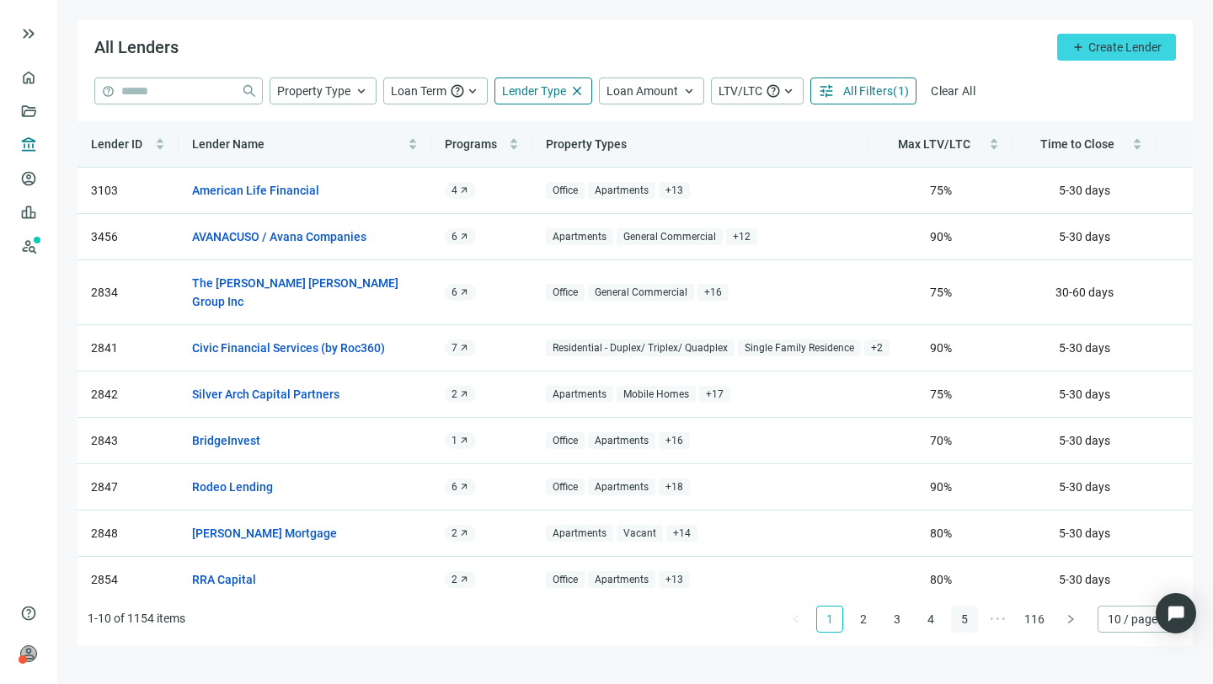
click at [965, 616] on link "5" at bounding box center [964, 618] width 25 height 25
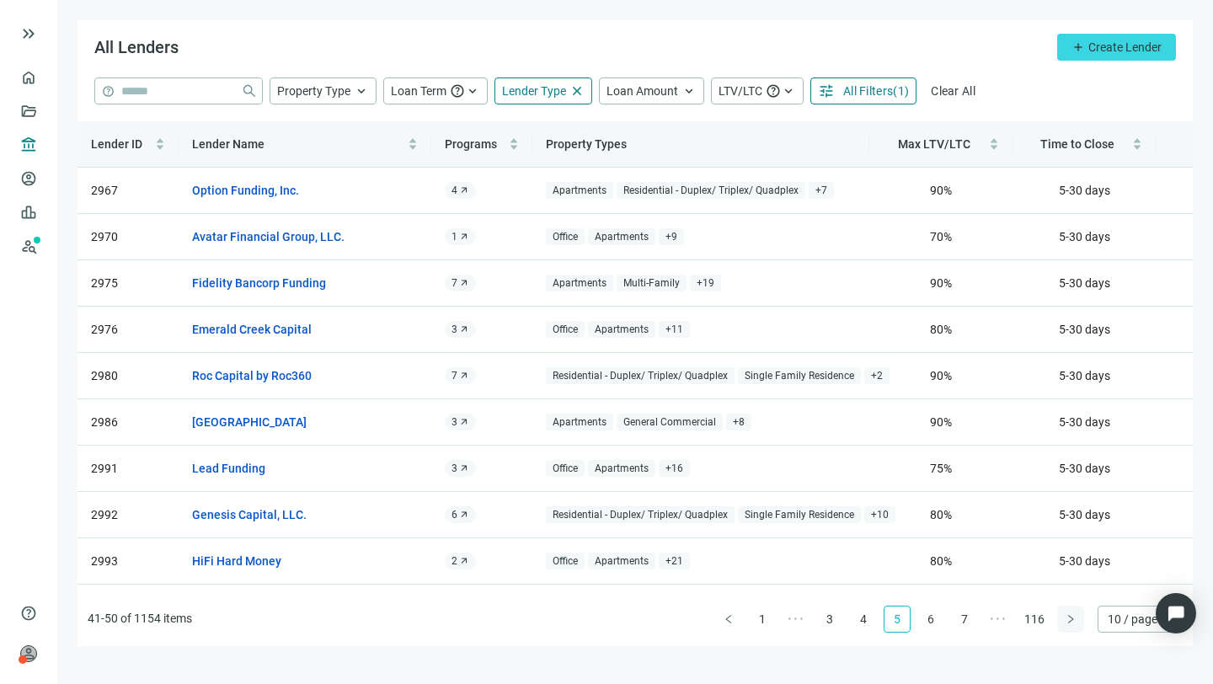
click at [1070, 617] on icon "right" at bounding box center [1070, 619] width 10 height 10
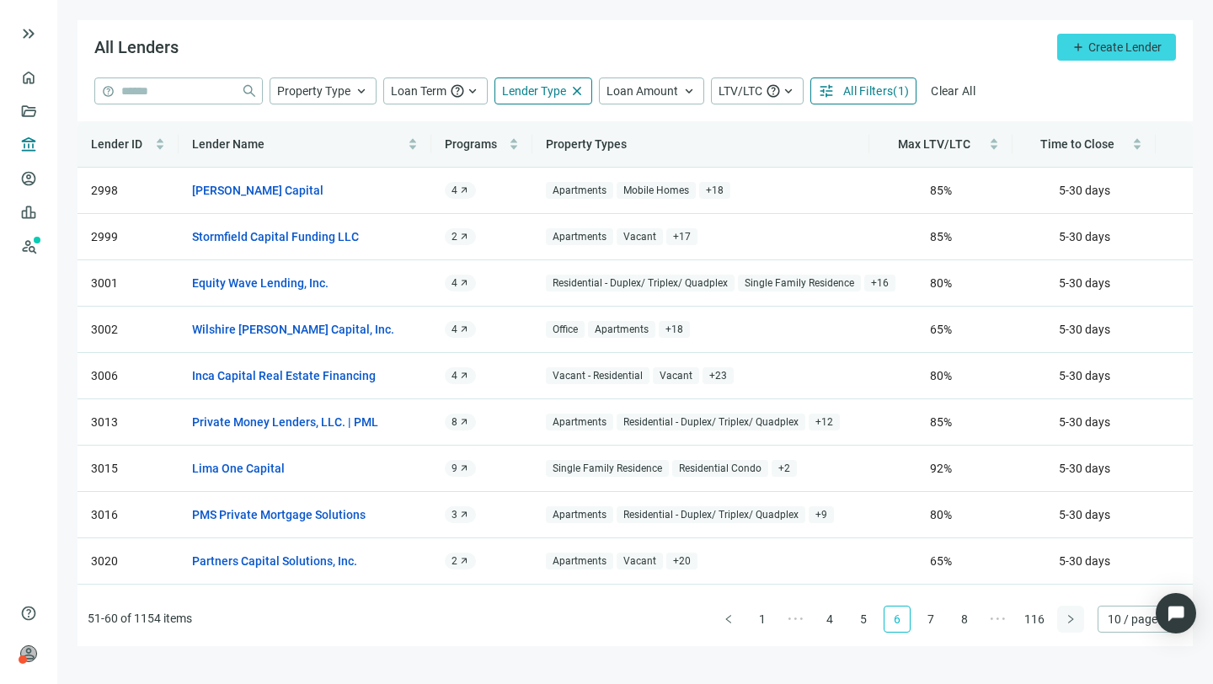
click at [1070, 617] on icon "right" at bounding box center [1070, 619] width 10 height 10
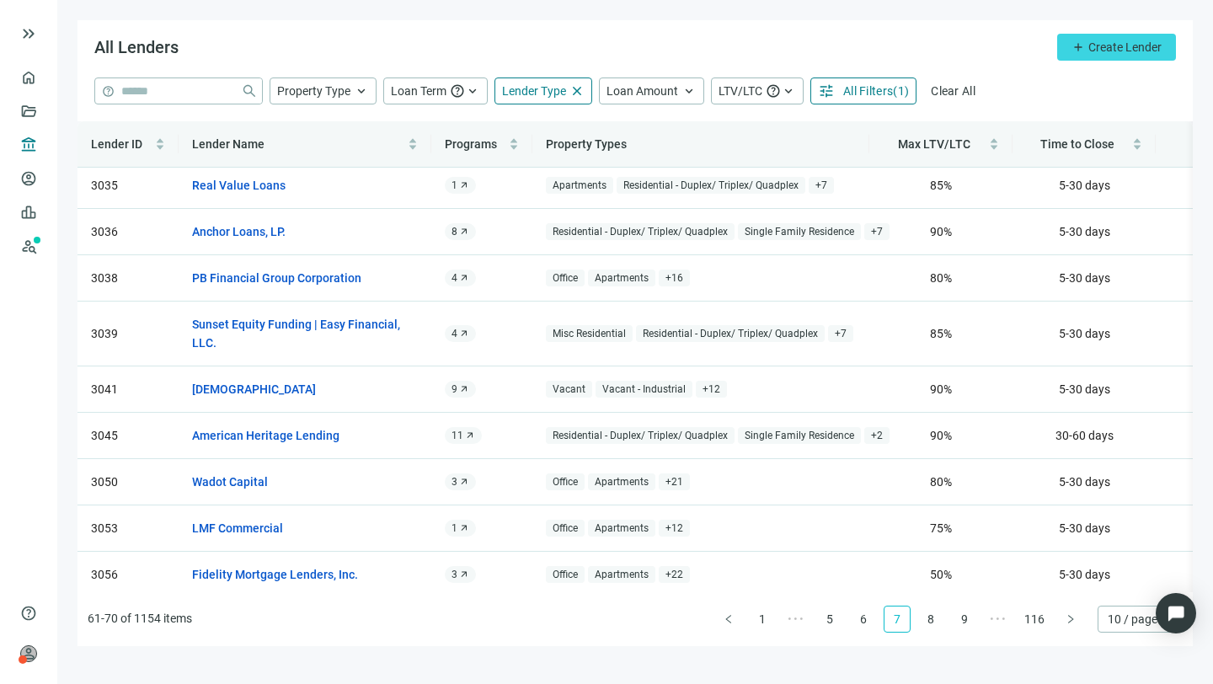
scroll to position [74, 0]
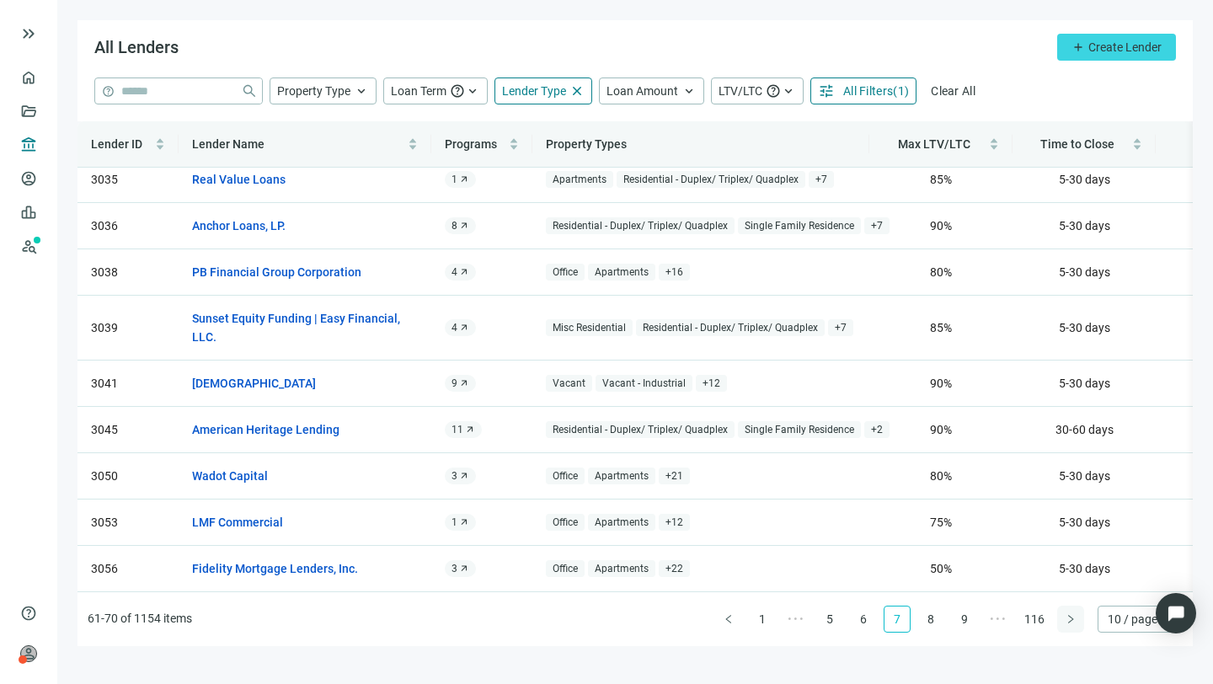
click at [1067, 614] on icon "right" at bounding box center [1070, 619] width 10 height 10
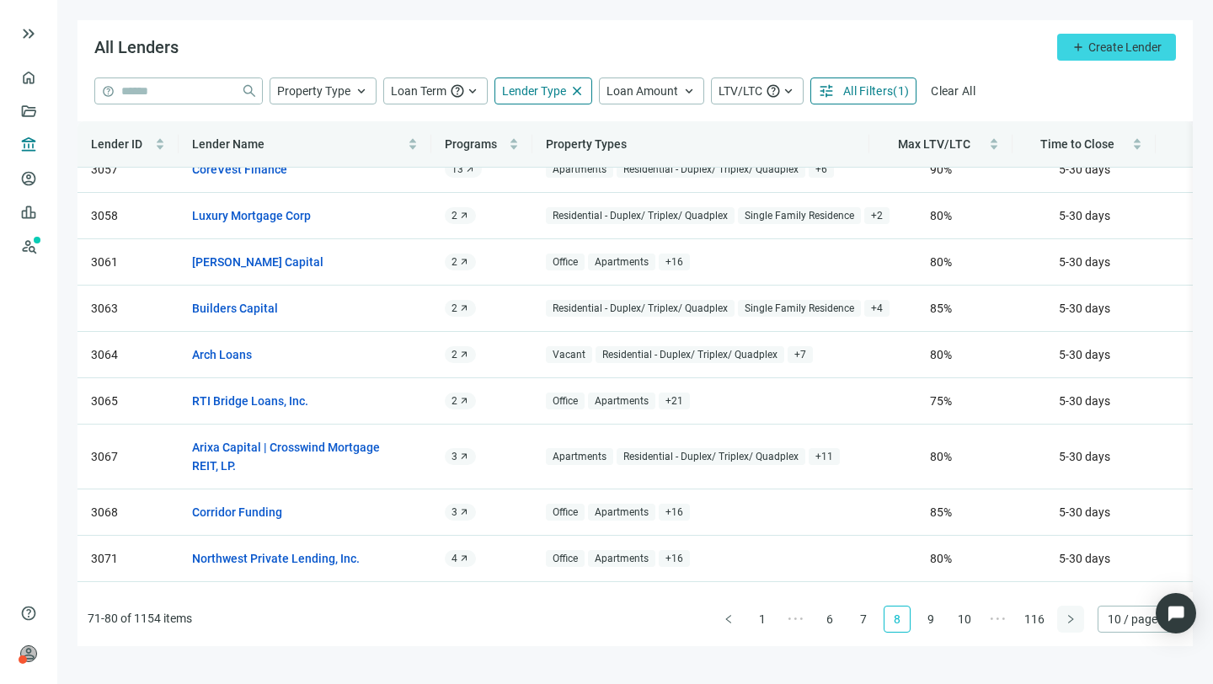
scroll to position [0, 0]
